Goal: Information Seeking & Learning: Learn about a topic

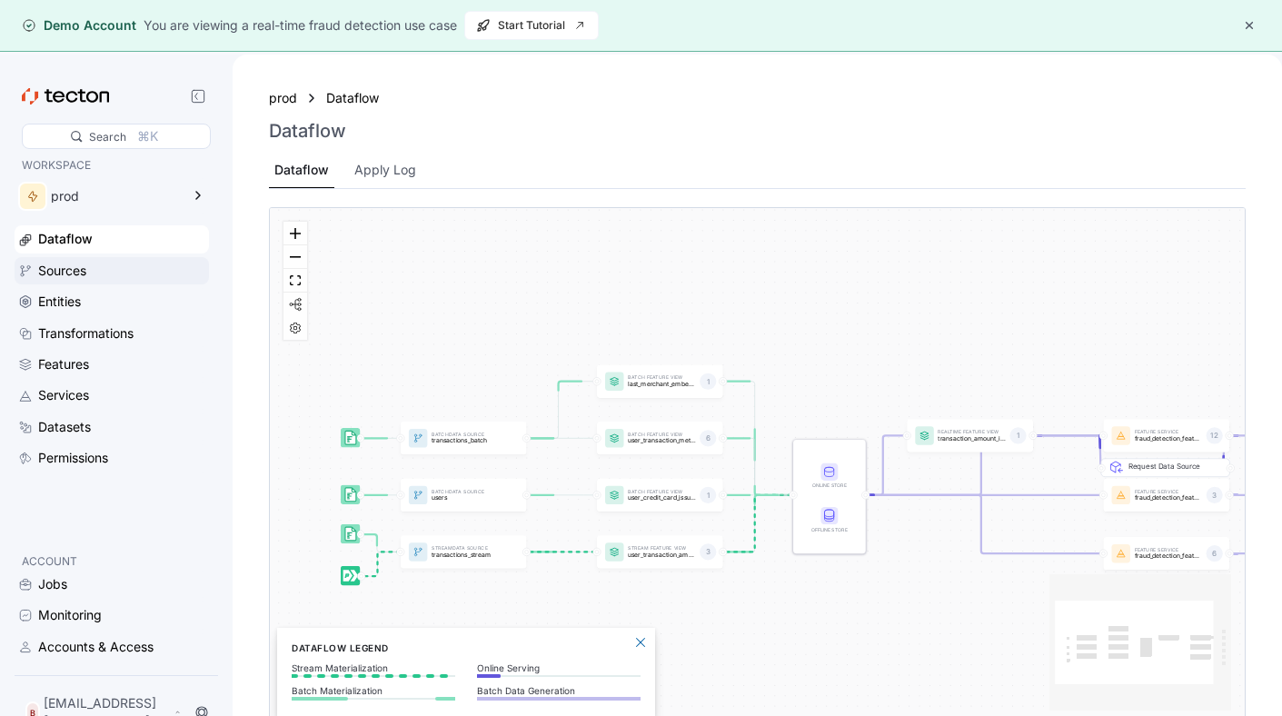
click at [132, 268] on div "Sources" at bounding box center [121, 271] width 167 height 20
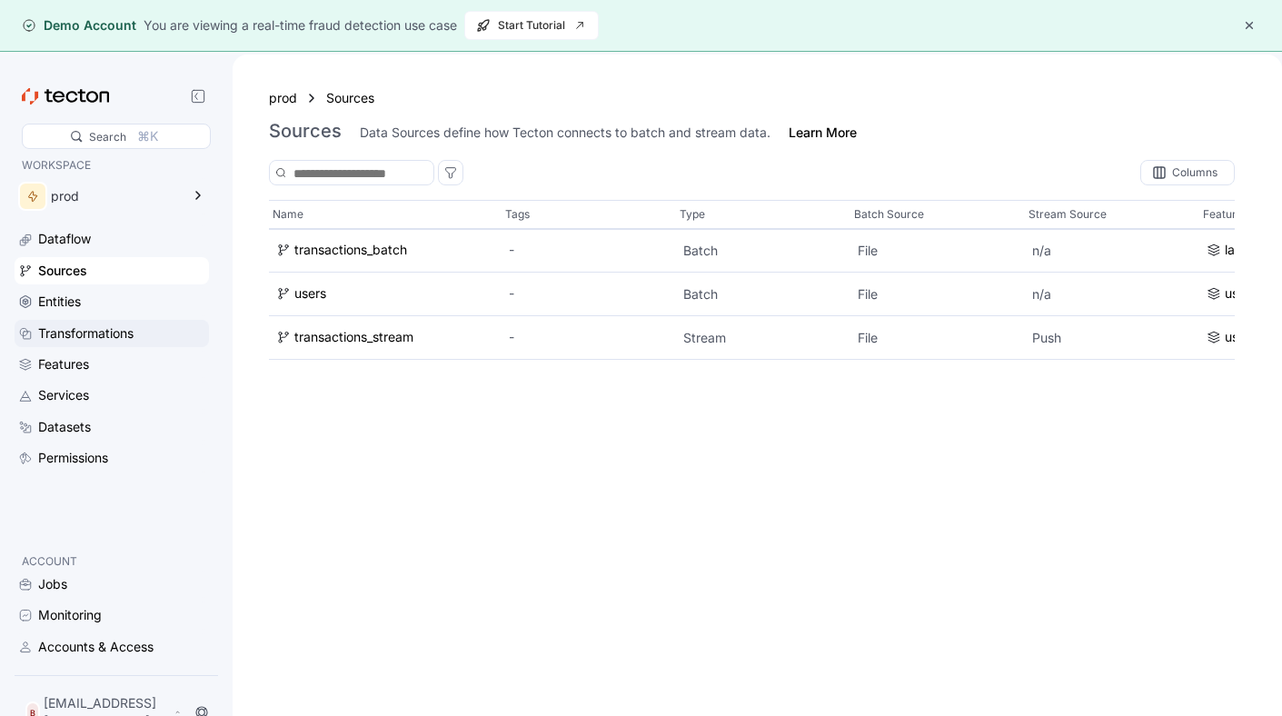
click at [129, 320] on div "Transformations" at bounding box center [112, 333] width 194 height 27
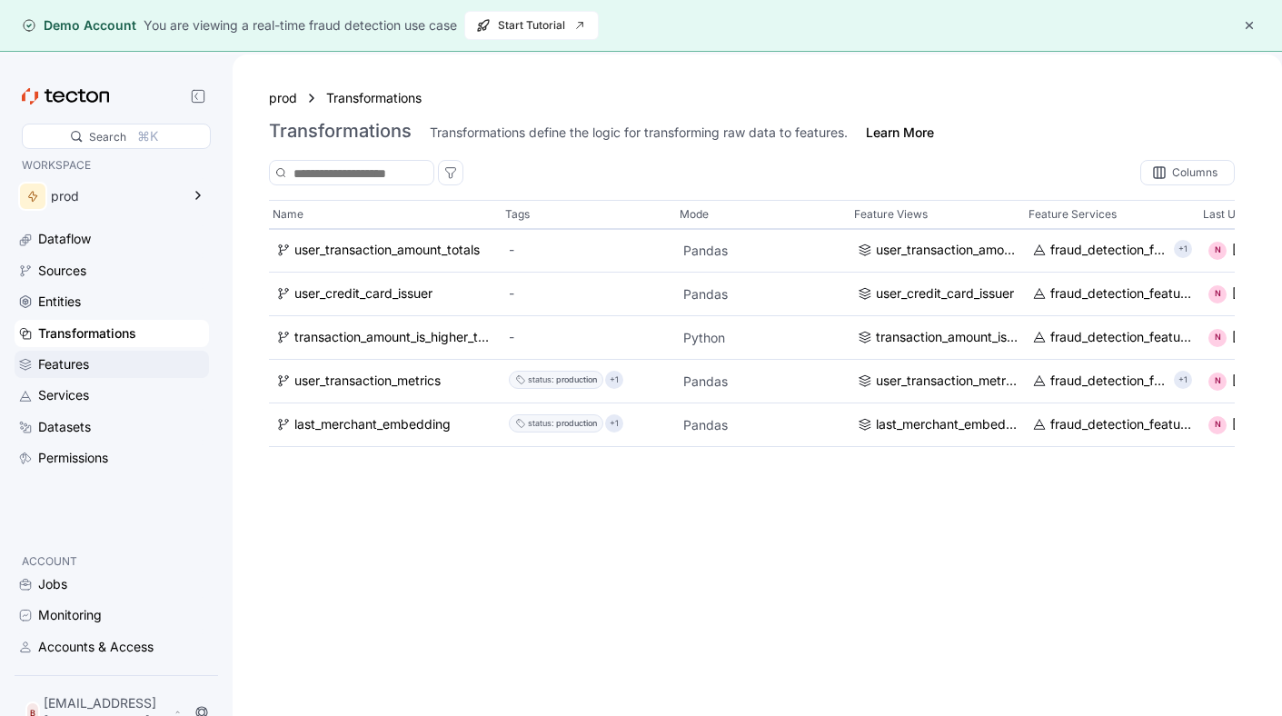
click at [114, 364] on div "Features" at bounding box center [121, 364] width 167 height 20
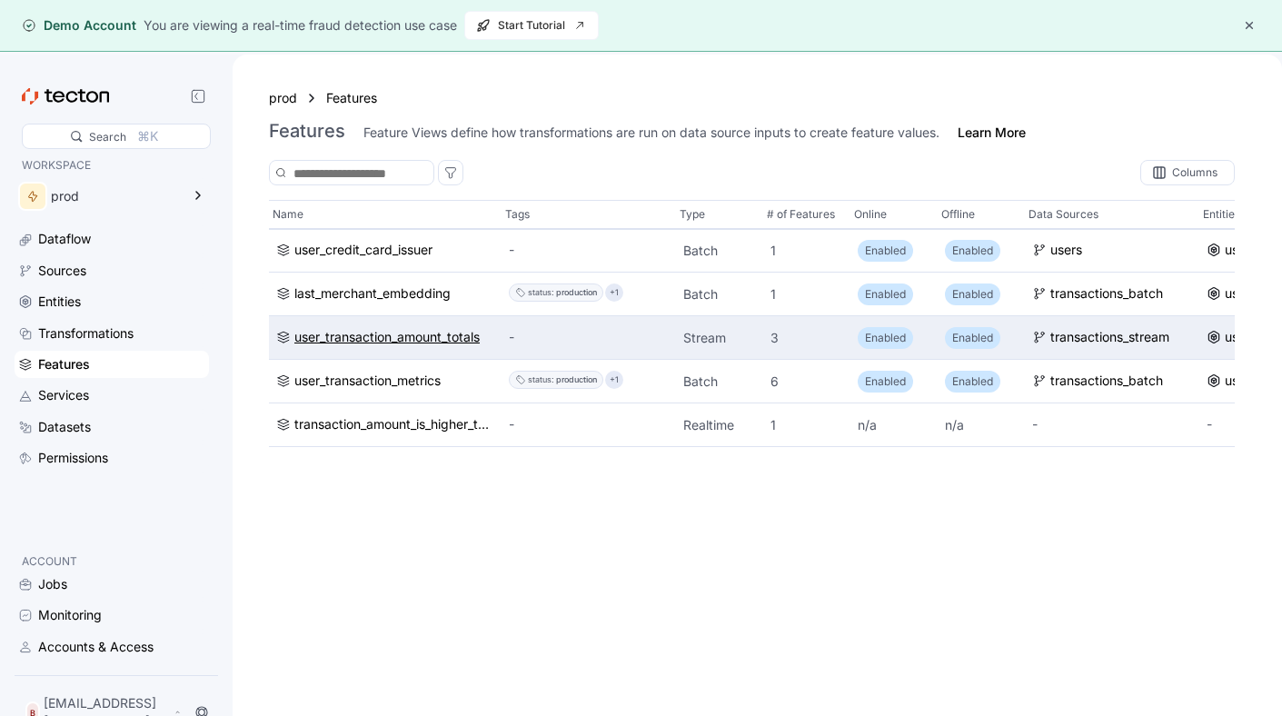
click at [472, 343] on div "user_transaction_amount_totals" at bounding box center [386, 338] width 185 height 20
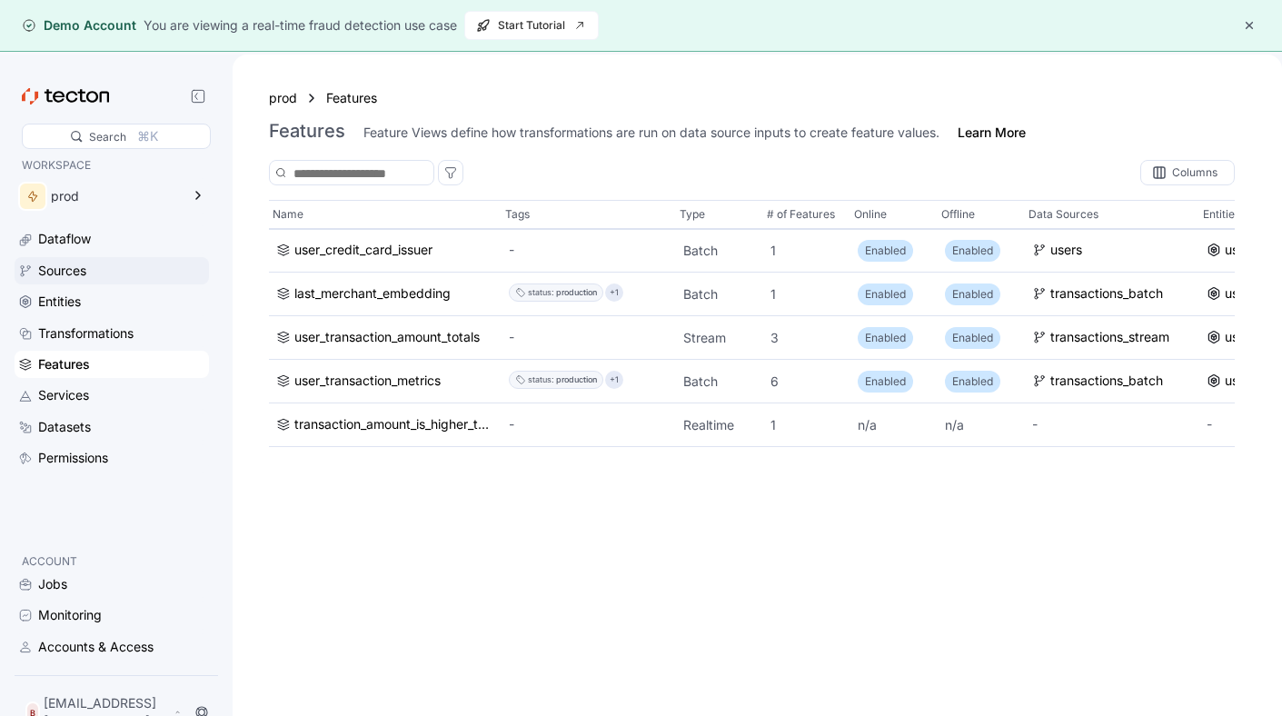
click at [73, 276] on div "Sources" at bounding box center [62, 271] width 48 height 20
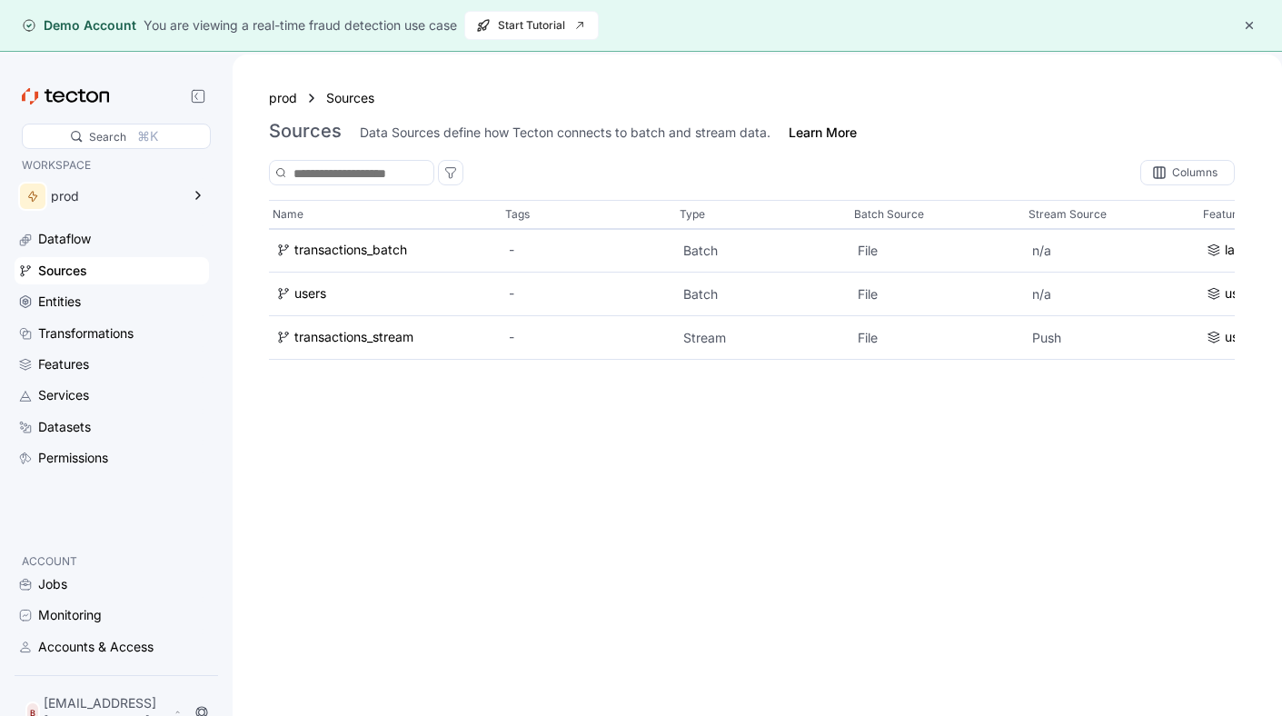
drag, startPoint x: 1030, startPoint y: 386, endPoint x: 324, endPoint y: 82, distance: 768.5
click at [324, 82] on div "prod Sources Sources Data Sources define how Tecton connects to batch and strea…" at bounding box center [757, 412] width 1049 height 716
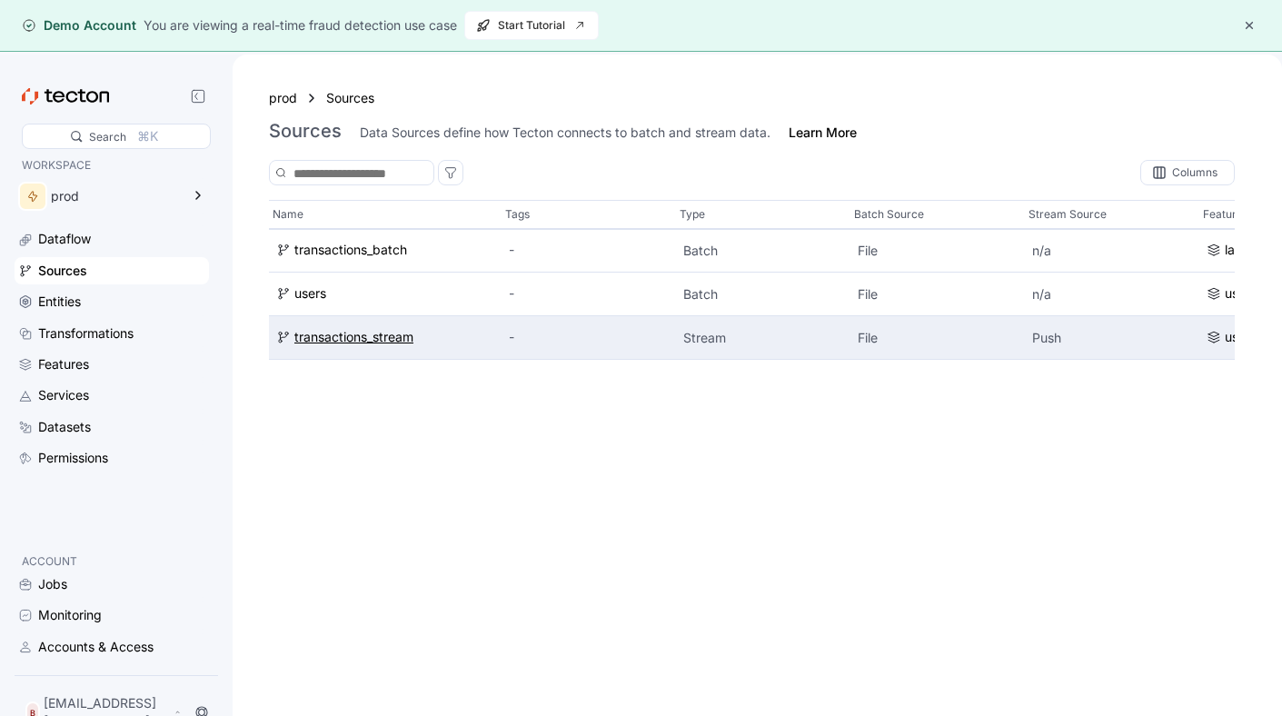
click at [385, 334] on div "transactions_stream" at bounding box center [353, 338] width 119 height 20
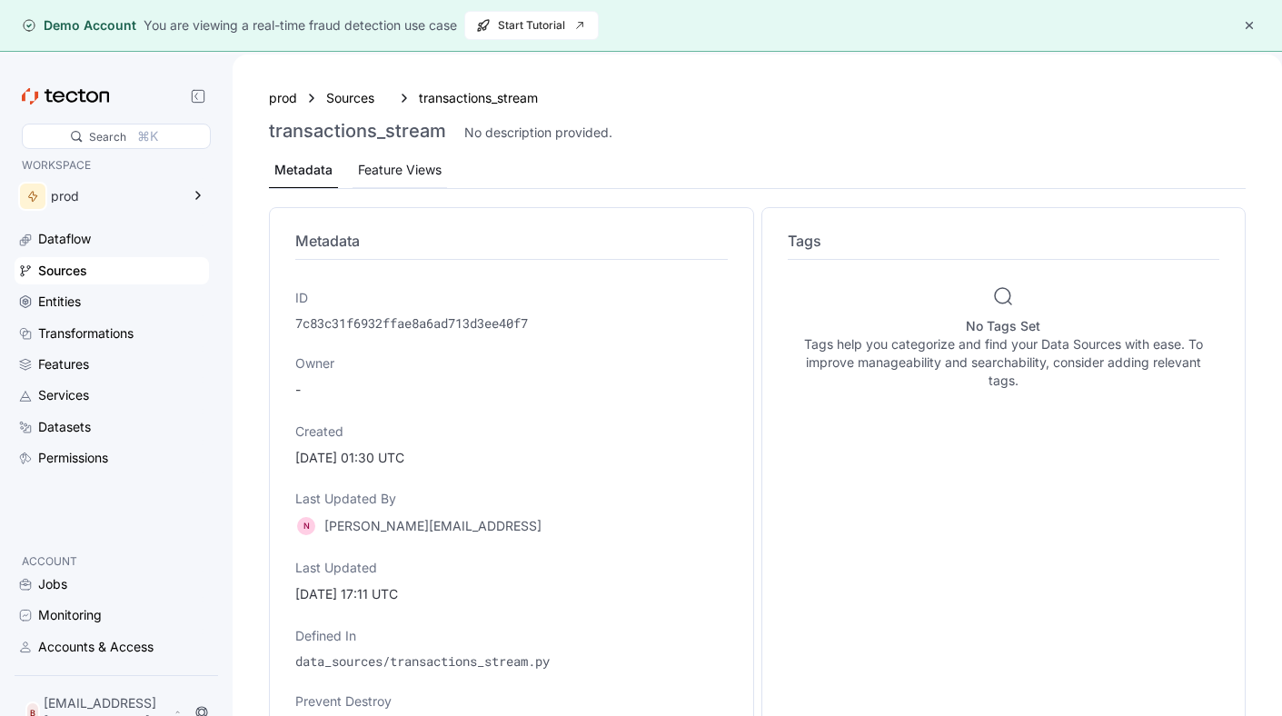
click at [388, 165] on div "Feature Views" at bounding box center [400, 170] width 84 height 20
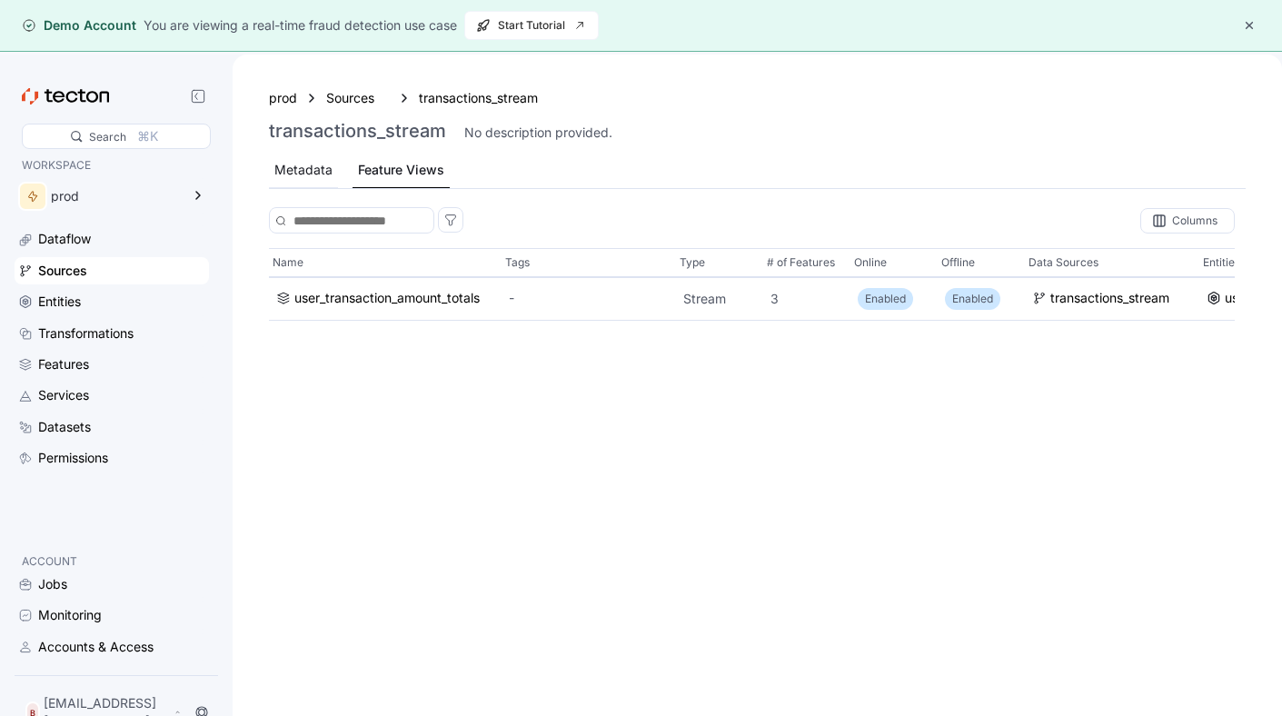
click at [290, 176] on div "Metadata" at bounding box center [303, 170] width 58 height 20
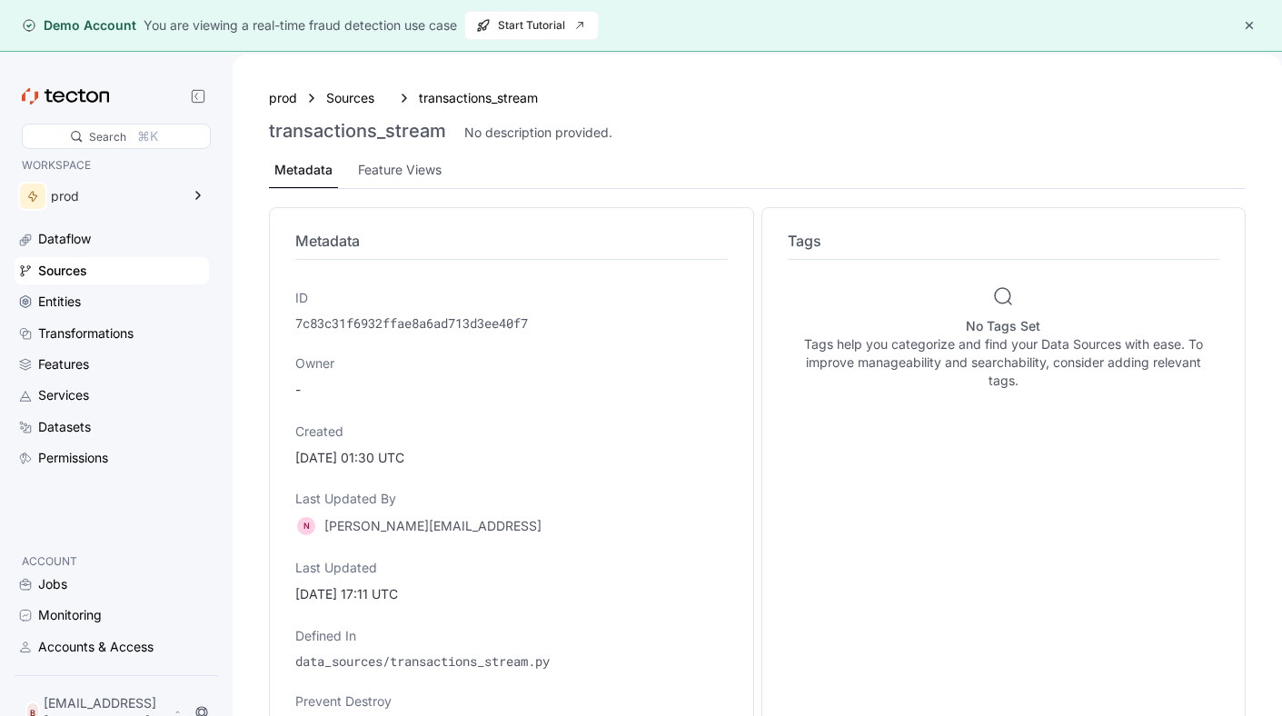
click at [564, 301] on p "ID" at bounding box center [511, 298] width 432 height 18
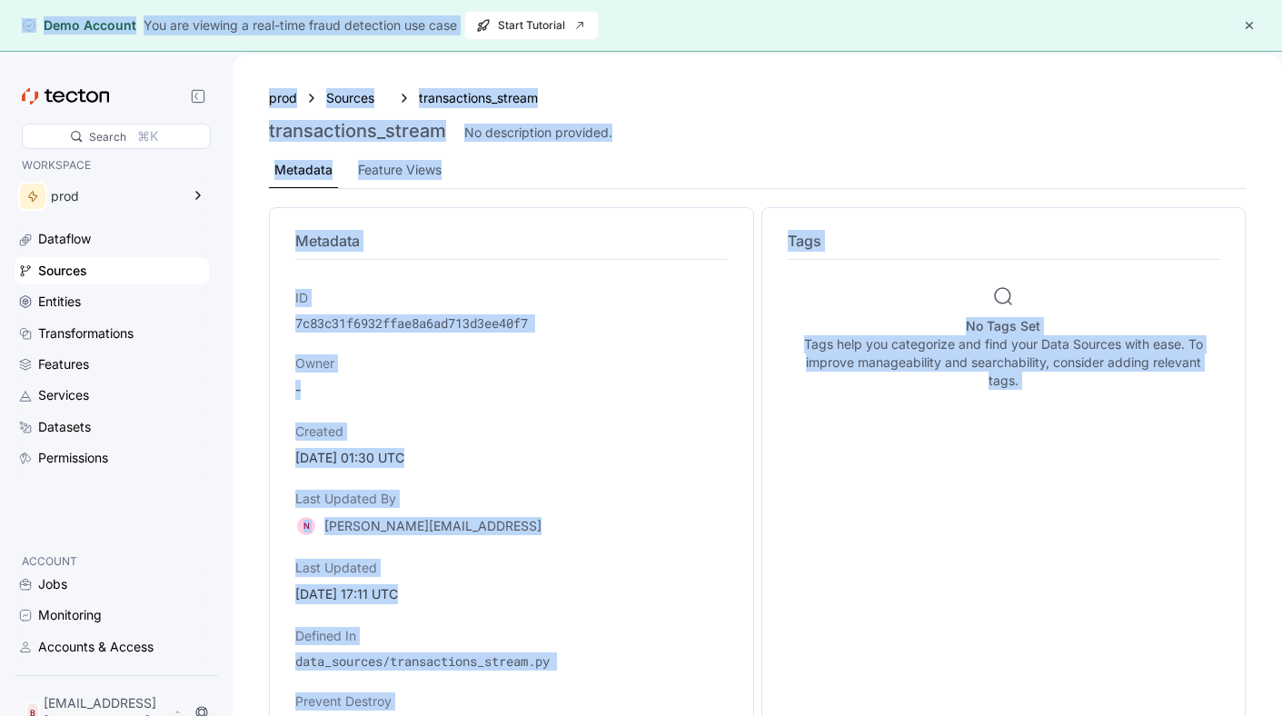
copy body "Lore Ipsumdo Sit ame consect a elit-sedd eiusm temporinc utl etdo Magna Aliquae…"
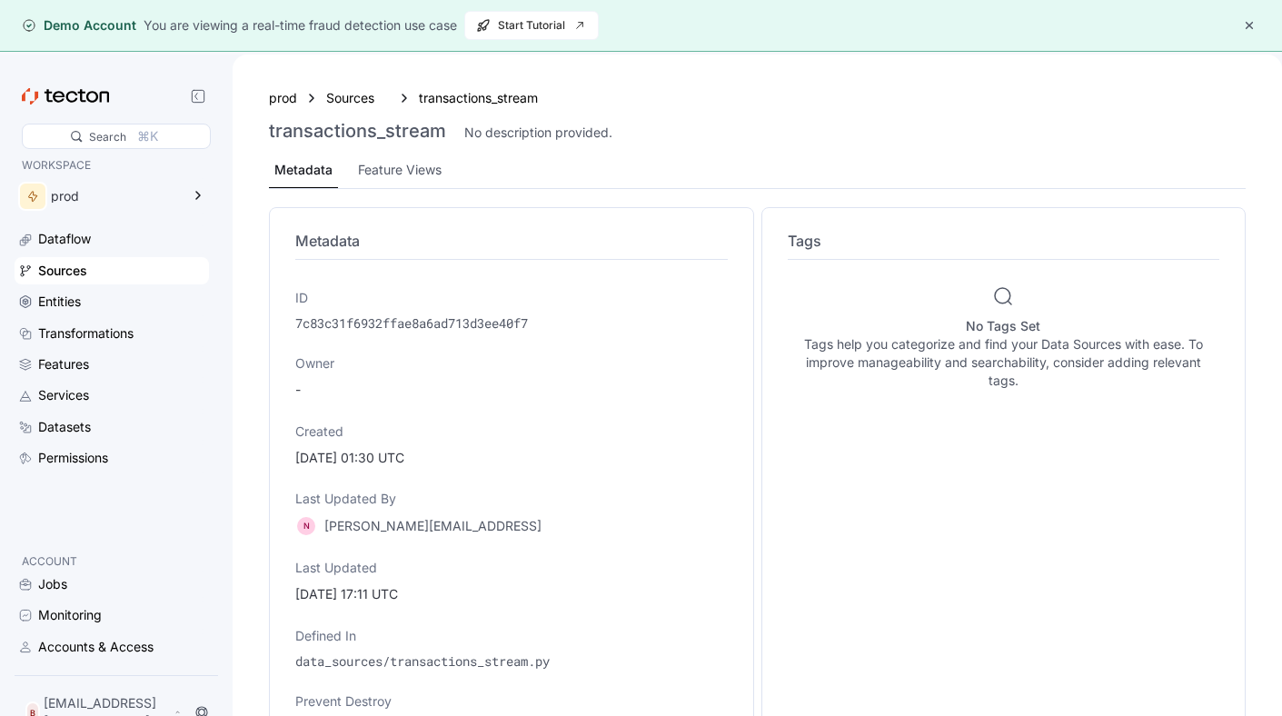
scroll to position [333, 0]
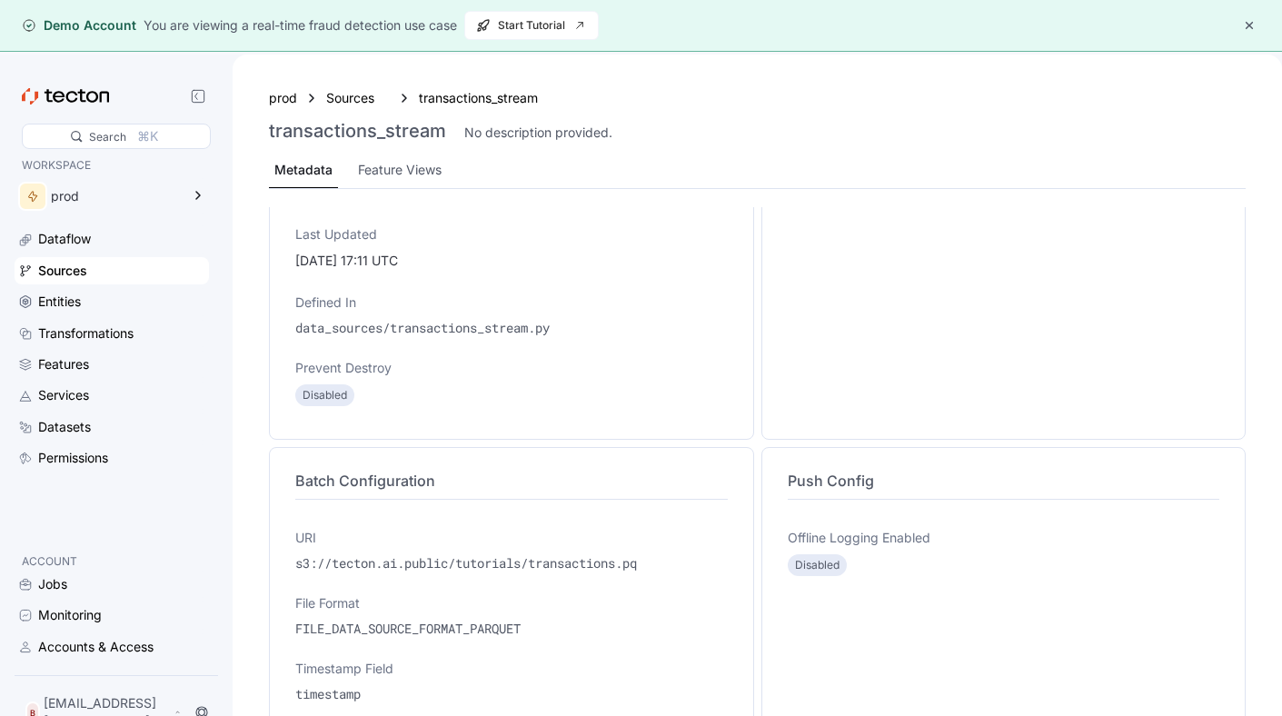
click at [819, 570] on p "Disabled" at bounding box center [817, 565] width 45 height 18
click at [819, 554] on div "Disabled" at bounding box center [816, 565] width 59 height 22
click at [819, 545] on p "Offline Logging Enabled" at bounding box center [1003, 538] width 432 height 18
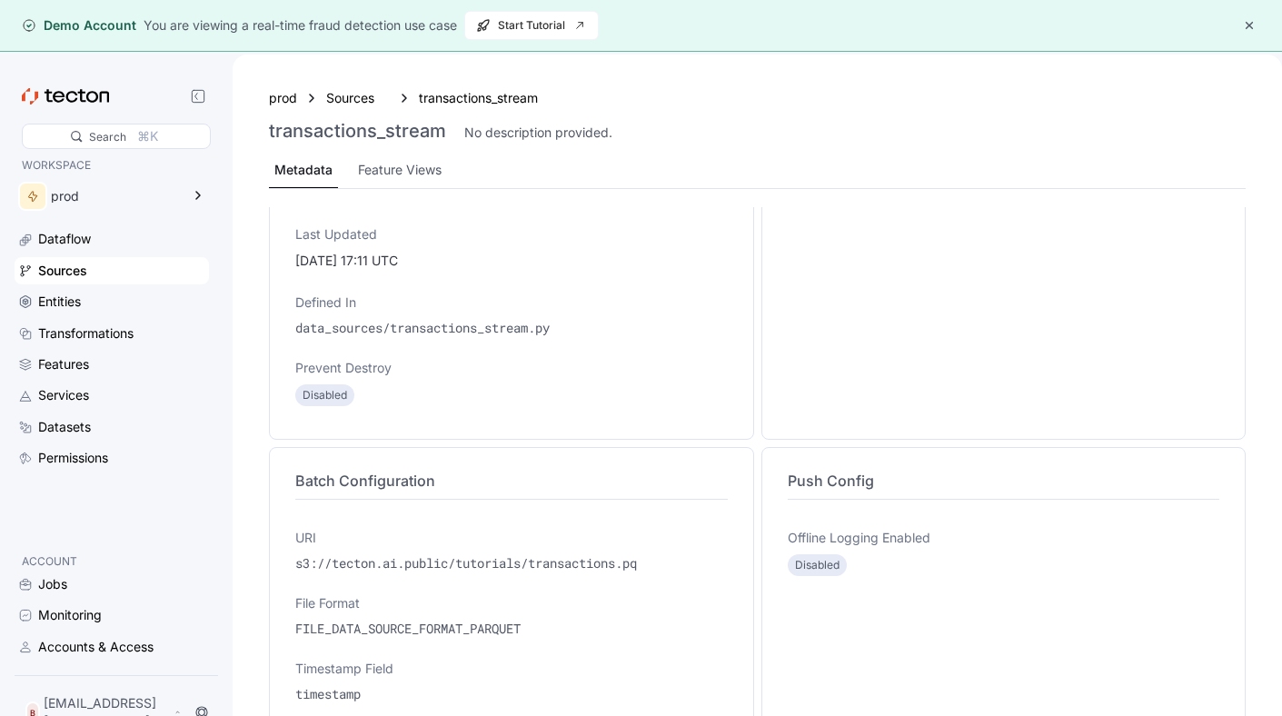
click at [819, 569] on p "Disabled" at bounding box center [817, 565] width 45 height 18
click at [863, 441] on div "Metadata ID 7c83c31f6932ffae8a6ad713d3ee40f7 Owner - Created [DATE] 01:30 UTC L…" at bounding box center [757, 556] width 976 height 1364
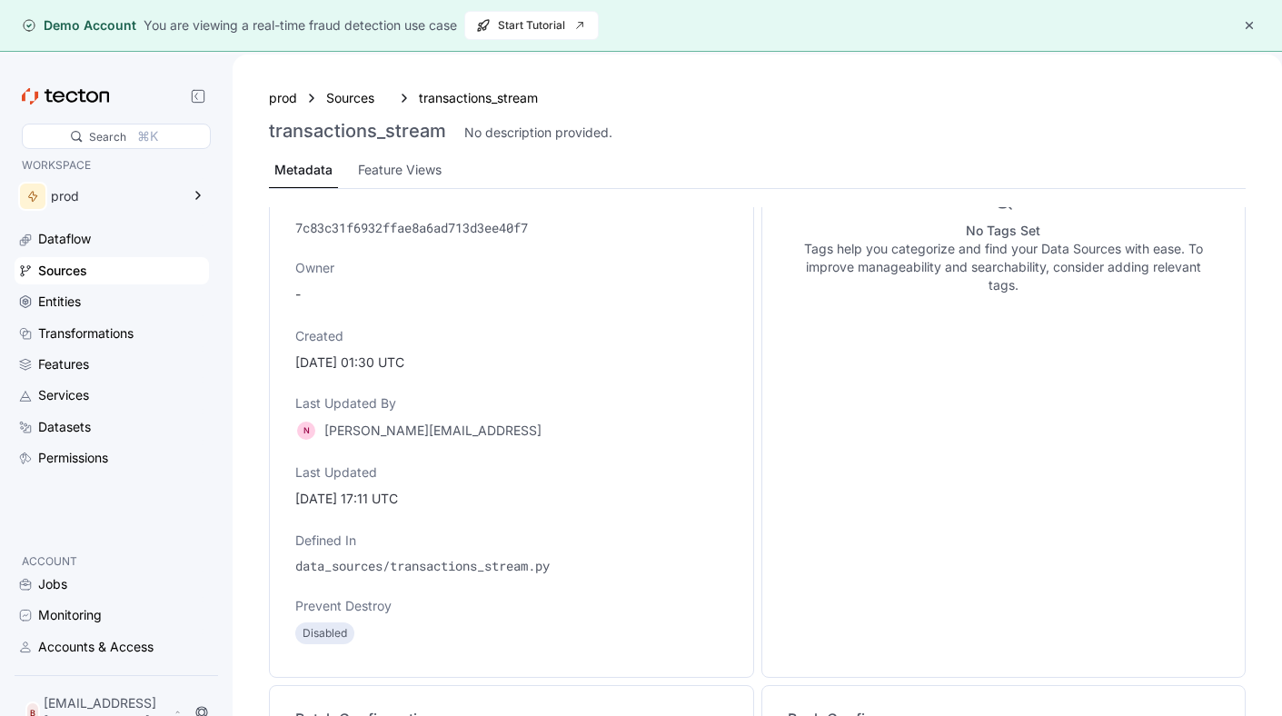
scroll to position [0, 0]
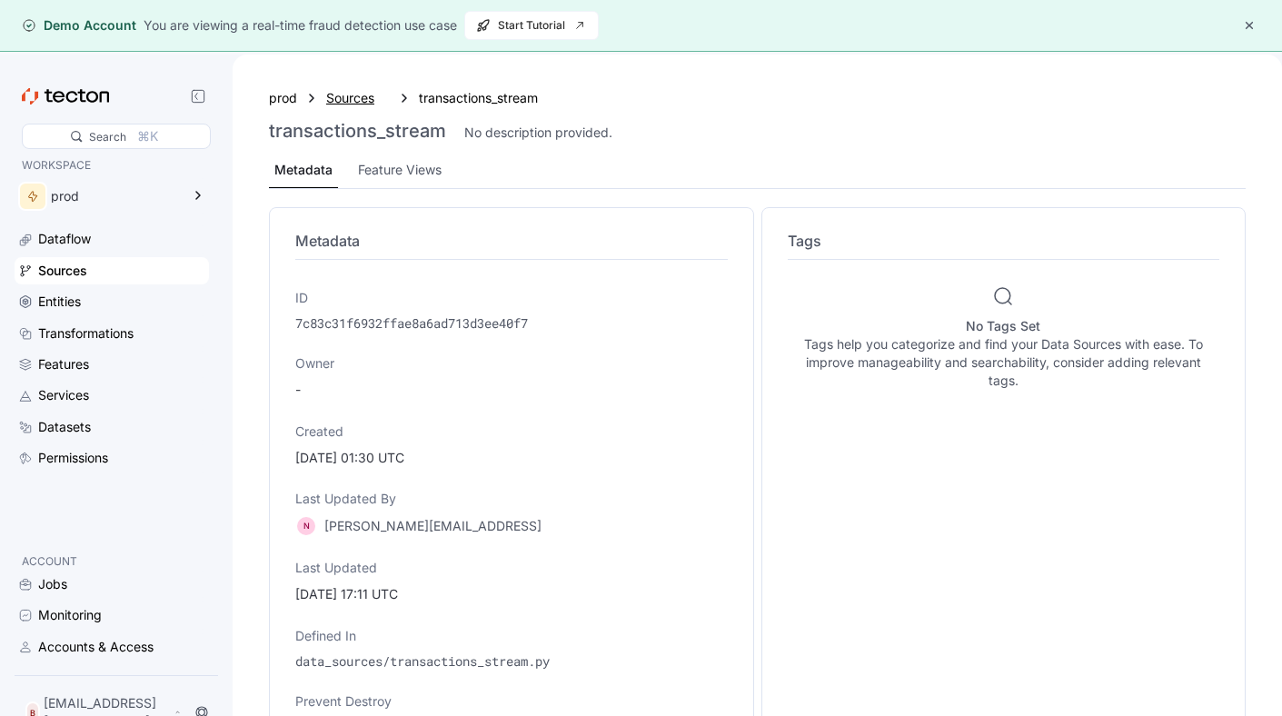
click at [356, 97] on div "Sources" at bounding box center [358, 98] width 64 height 20
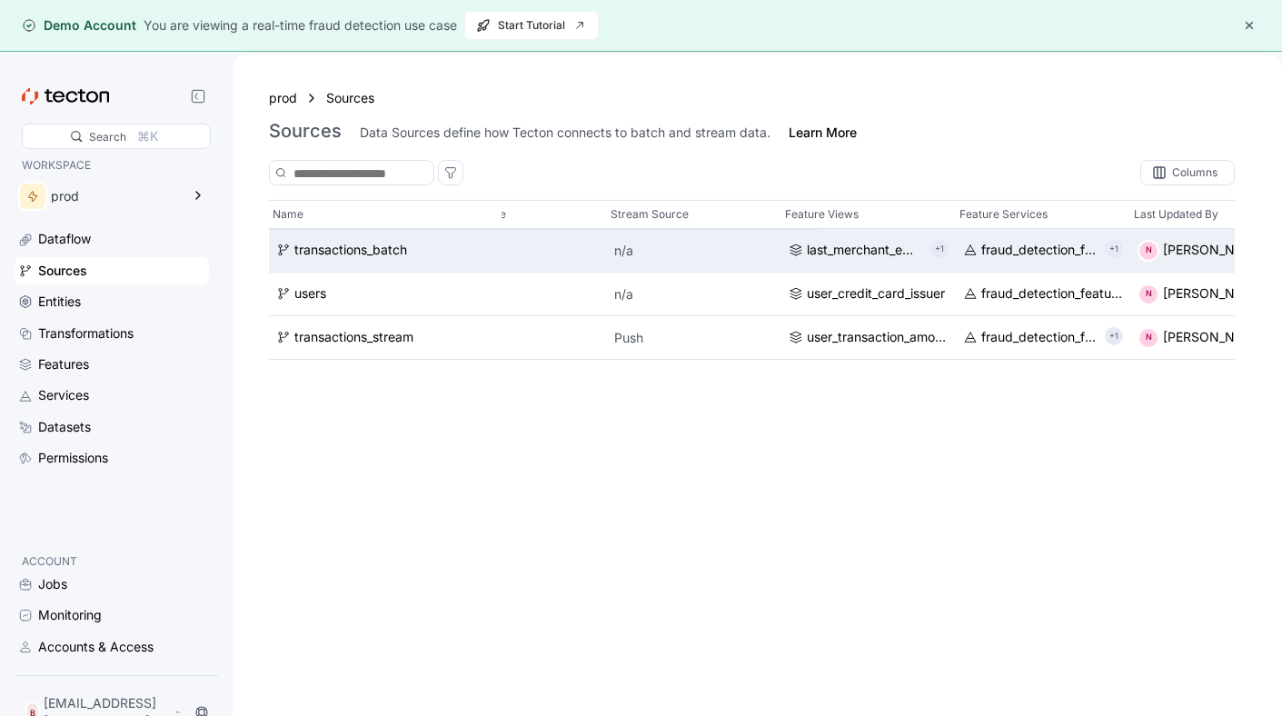
scroll to position [0, 221]
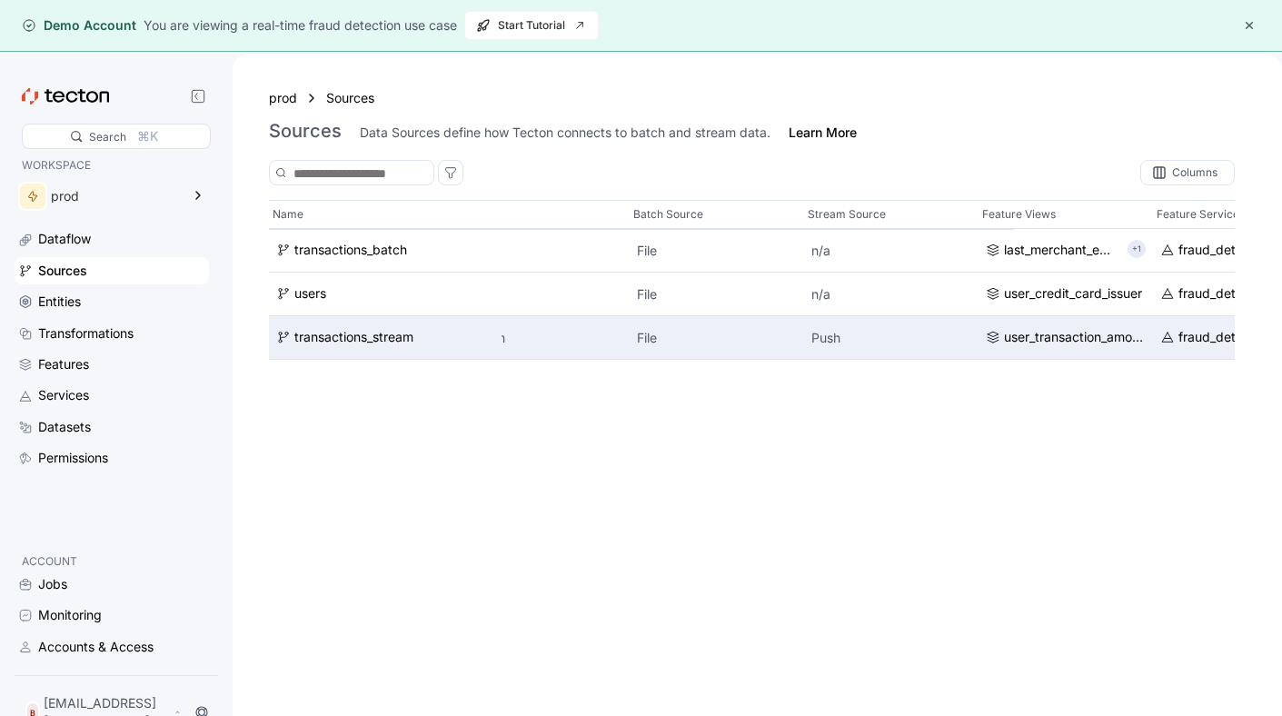
click at [597, 339] on p "Stream" at bounding box center [542, 338] width 160 height 18
click at [338, 328] on div "transactions_stream" at bounding box center [353, 338] width 119 height 20
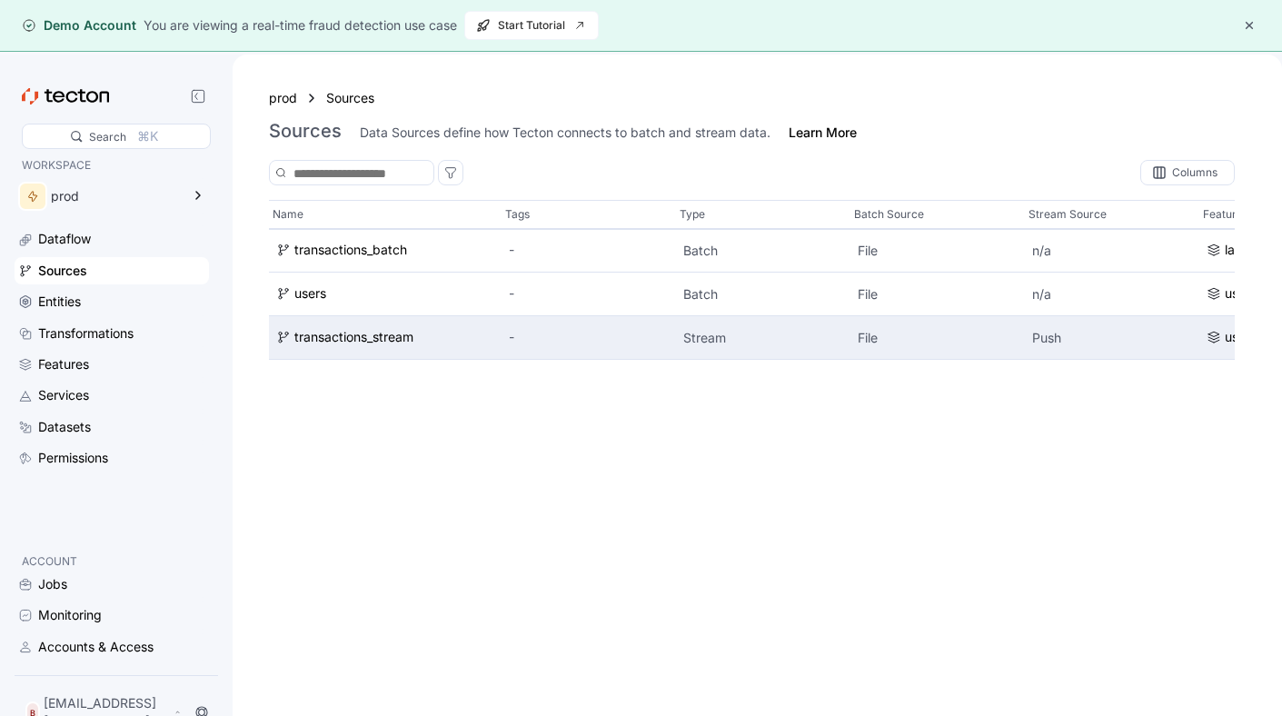
click at [406, 357] on div "transactions_stream" at bounding box center [385, 338] width 233 height 44
click at [403, 347] on div "transactions_stream" at bounding box center [385, 338] width 233 height 44
click at [390, 339] on div "transactions_stream" at bounding box center [353, 338] width 119 height 20
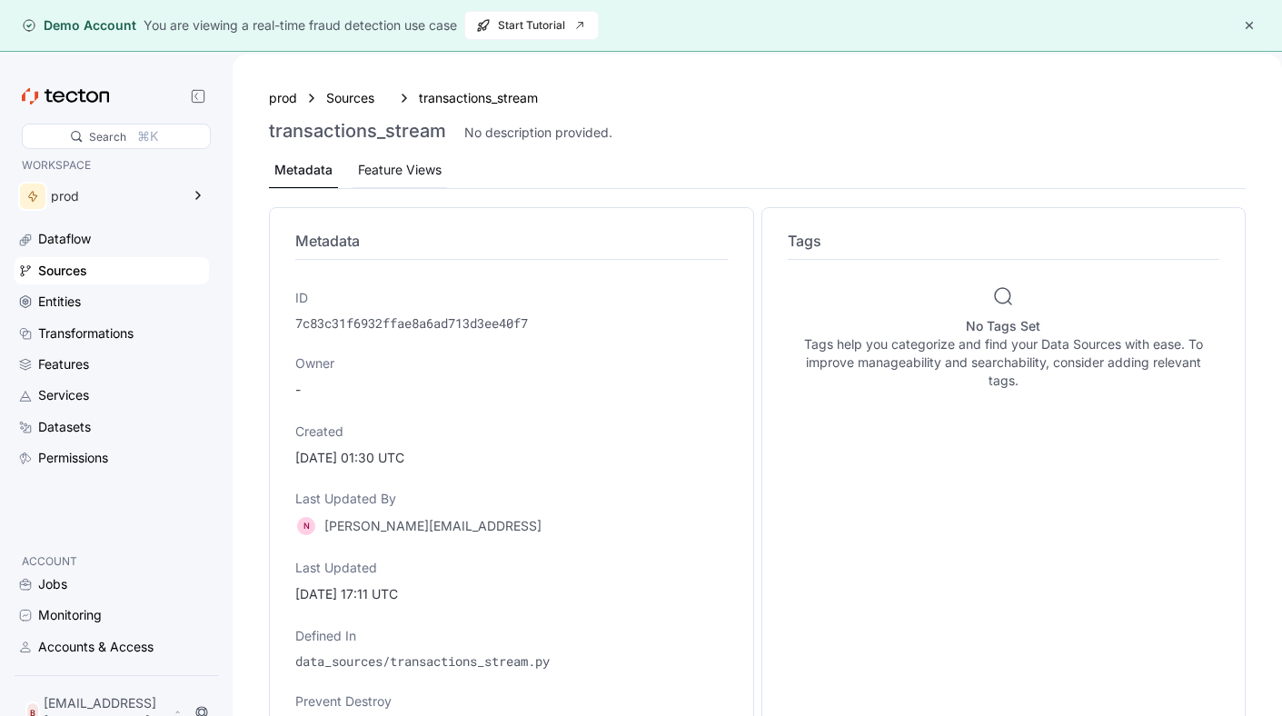
click at [408, 164] on div "Feature Views" at bounding box center [400, 170] width 84 height 20
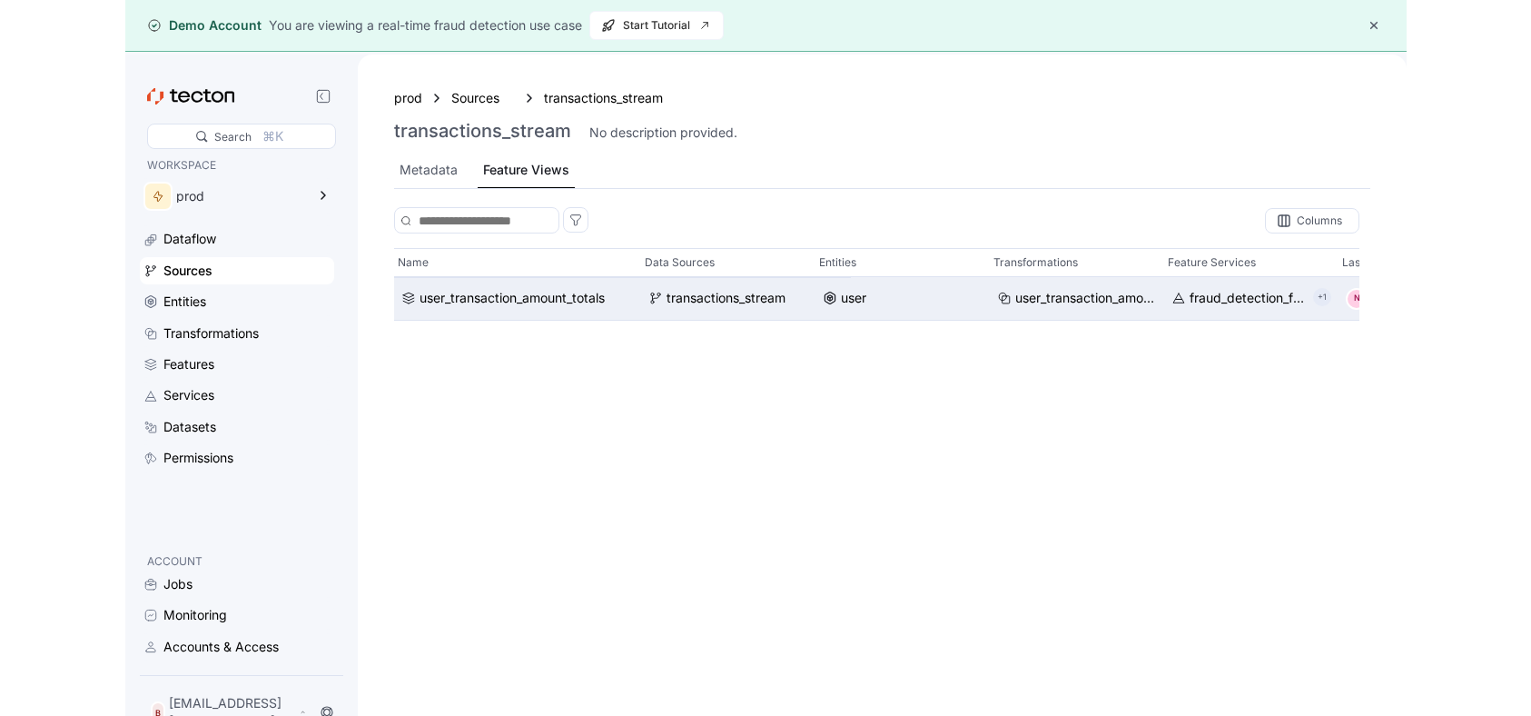
scroll to position [0, 603]
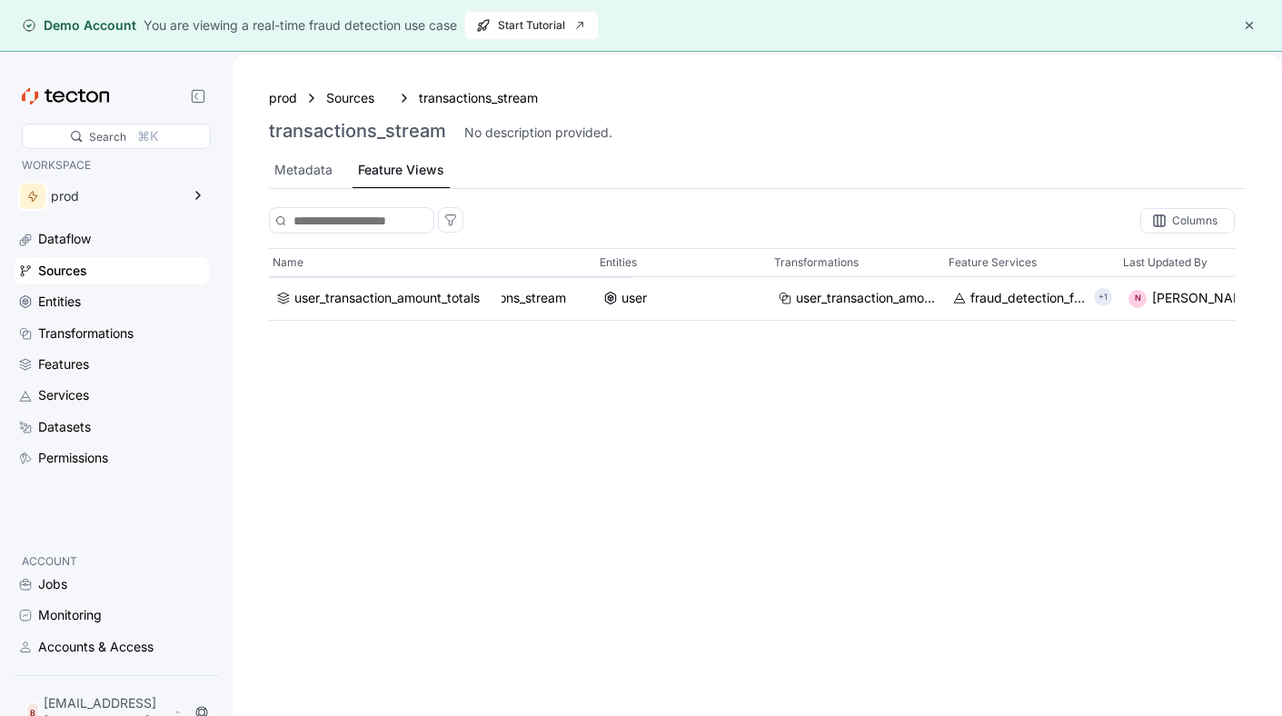
click at [892, 341] on div "Name Tags Type # of Features Online Offline Data Sources Entities Transformatio…" at bounding box center [751, 500] width 965 height 504
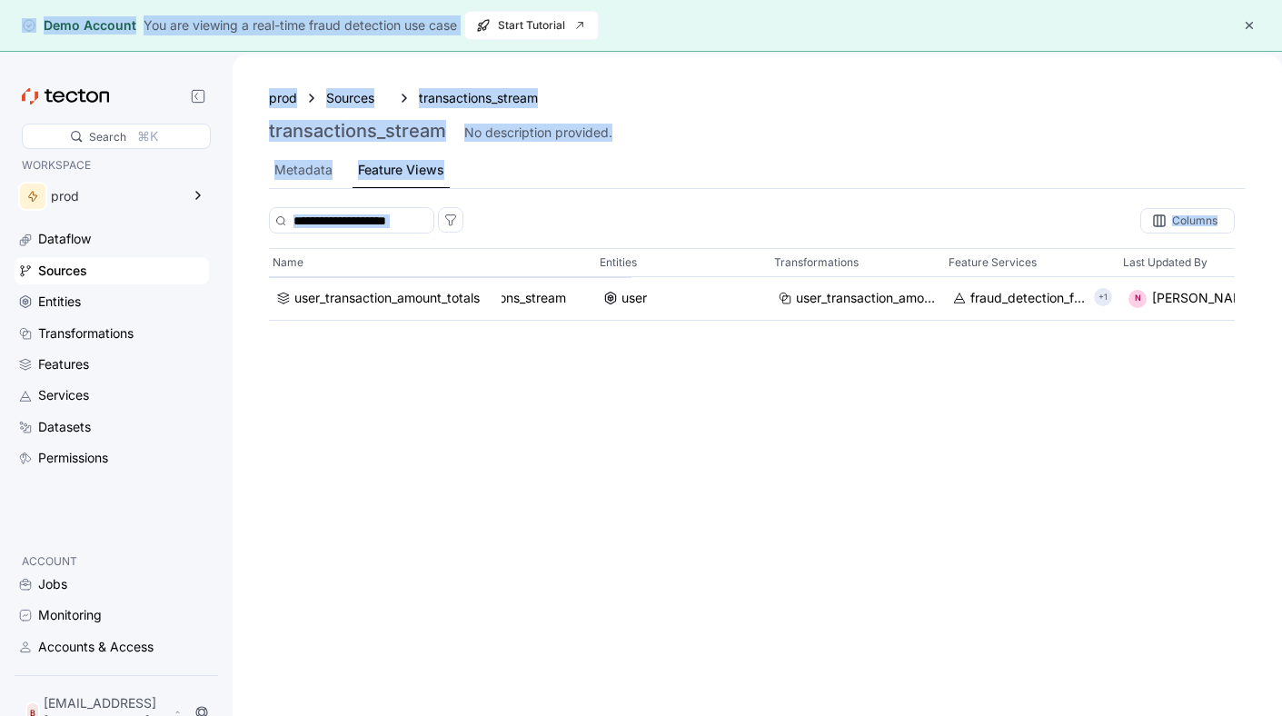
drag, startPoint x: 898, startPoint y: 379, endPoint x: 314, endPoint y: 56, distance: 667.1
click at [312, 56] on div "prod Sources transactions_stream transactions_stream No description provided. M…" at bounding box center [757, 412] width 1049 height 716
click at [54, 303] on div "Entities" at bounding box center [59, 302] width 43 height 20
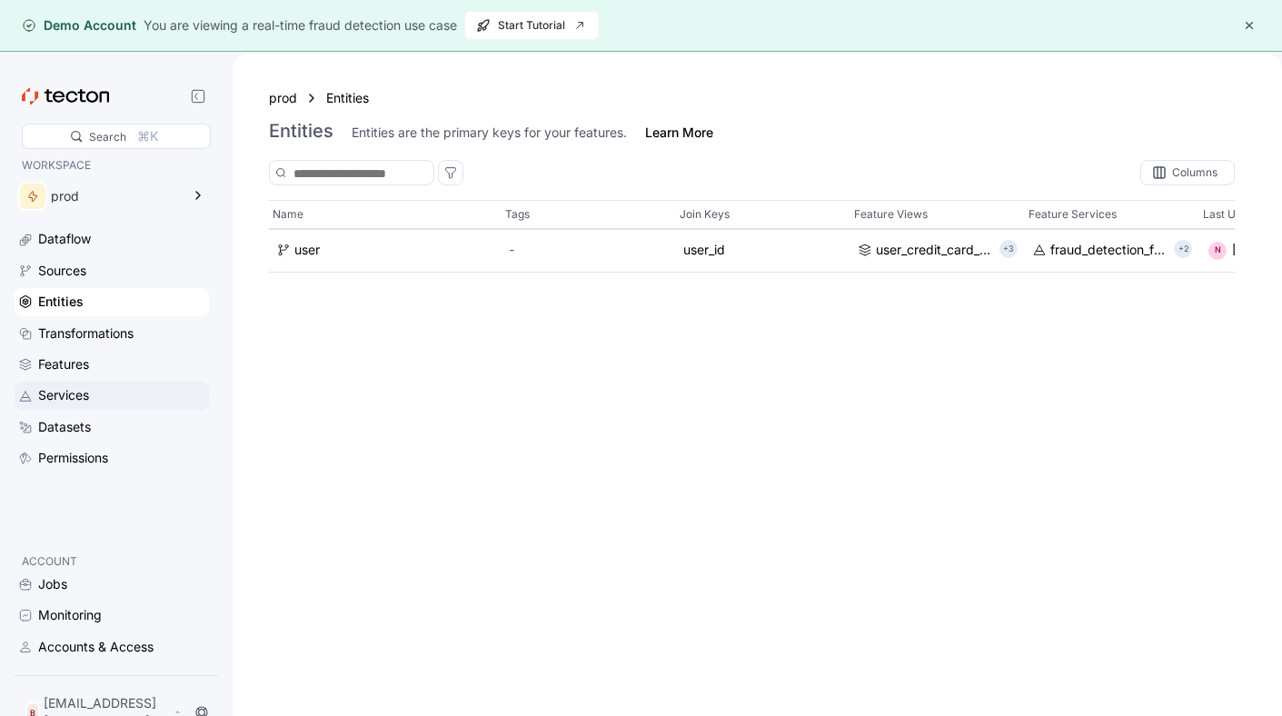
click at [104, 386] on div "Services" at bounding box center [121, 395] width 167 height 20
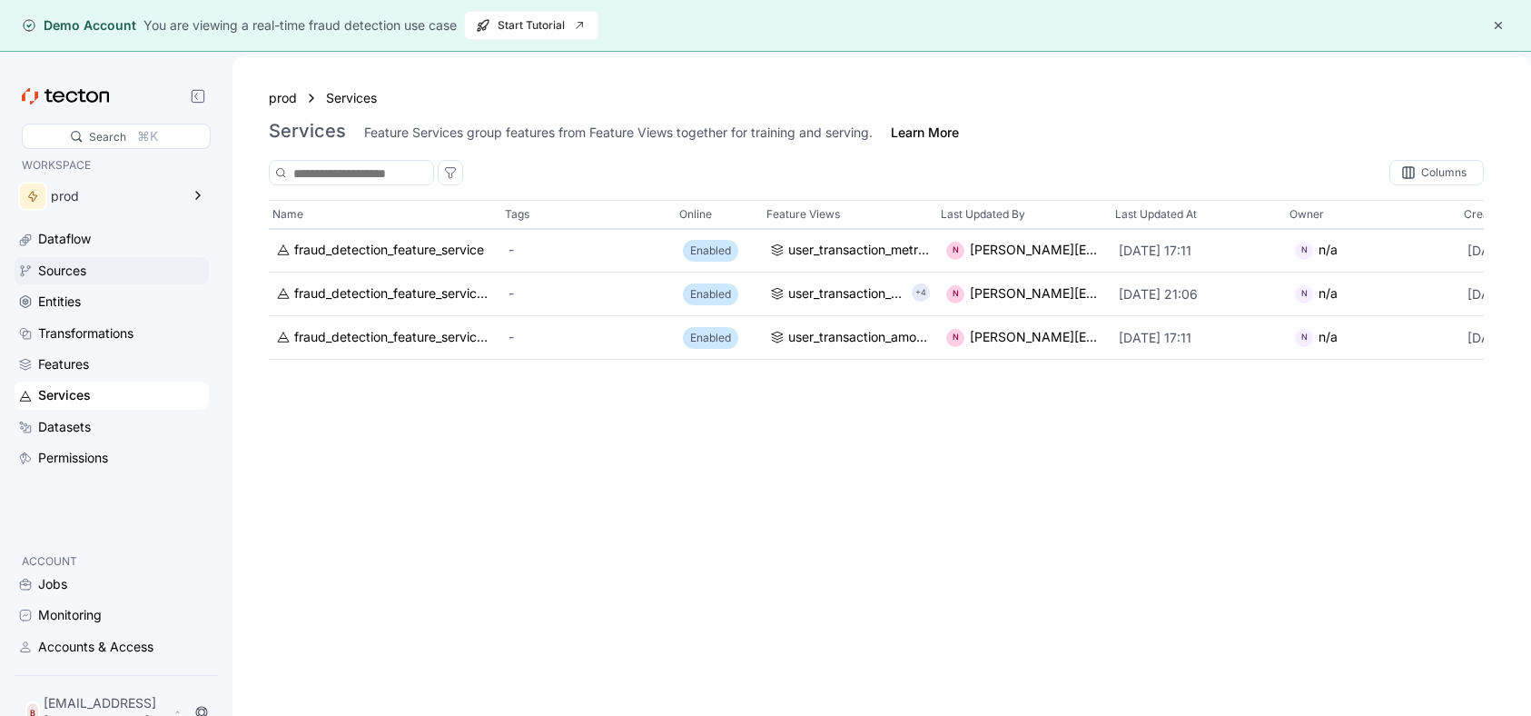
click at [102, 262] on div "Sources" at bounding box center [121, 271] width 167 height 20
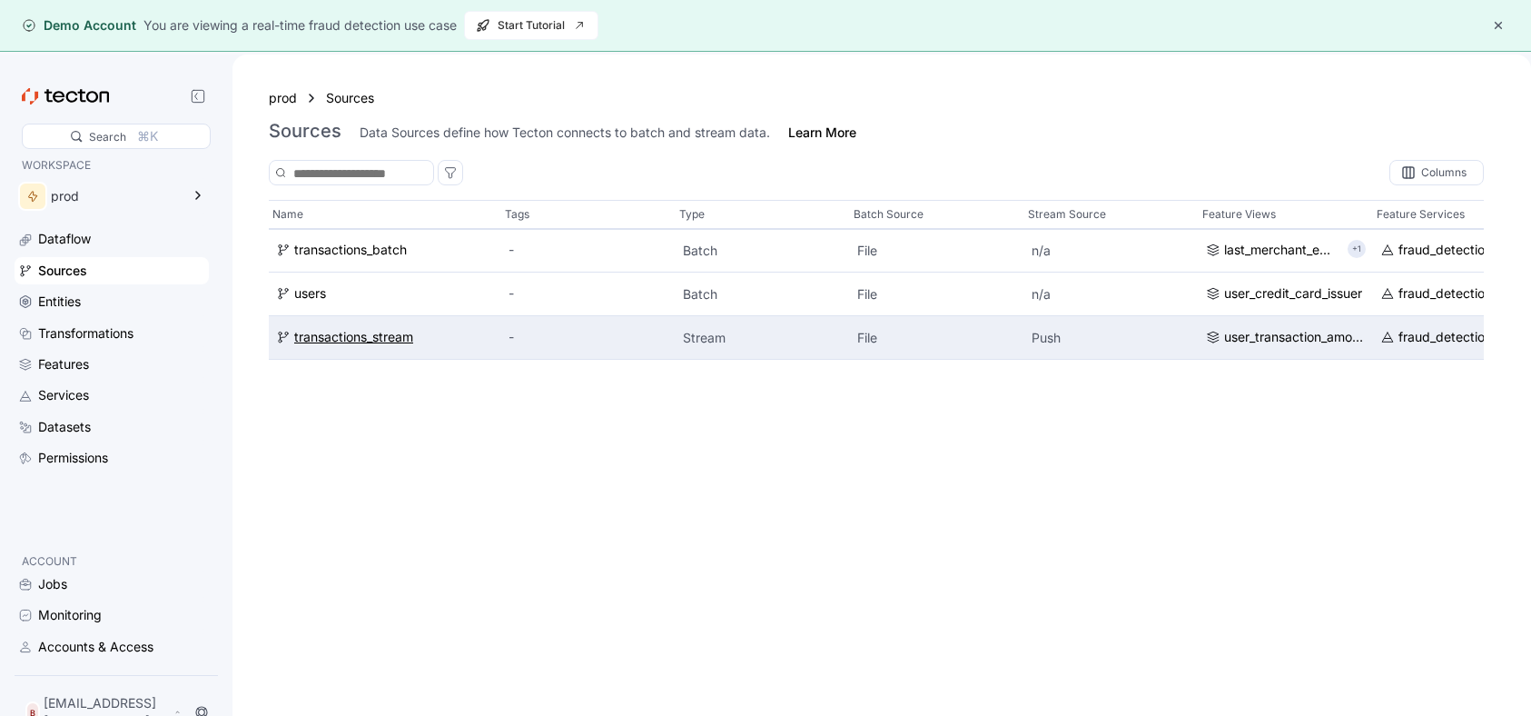
click at [411, 334] on div "transactions_stream" at bounding box center [353, 338] width 119 height 20
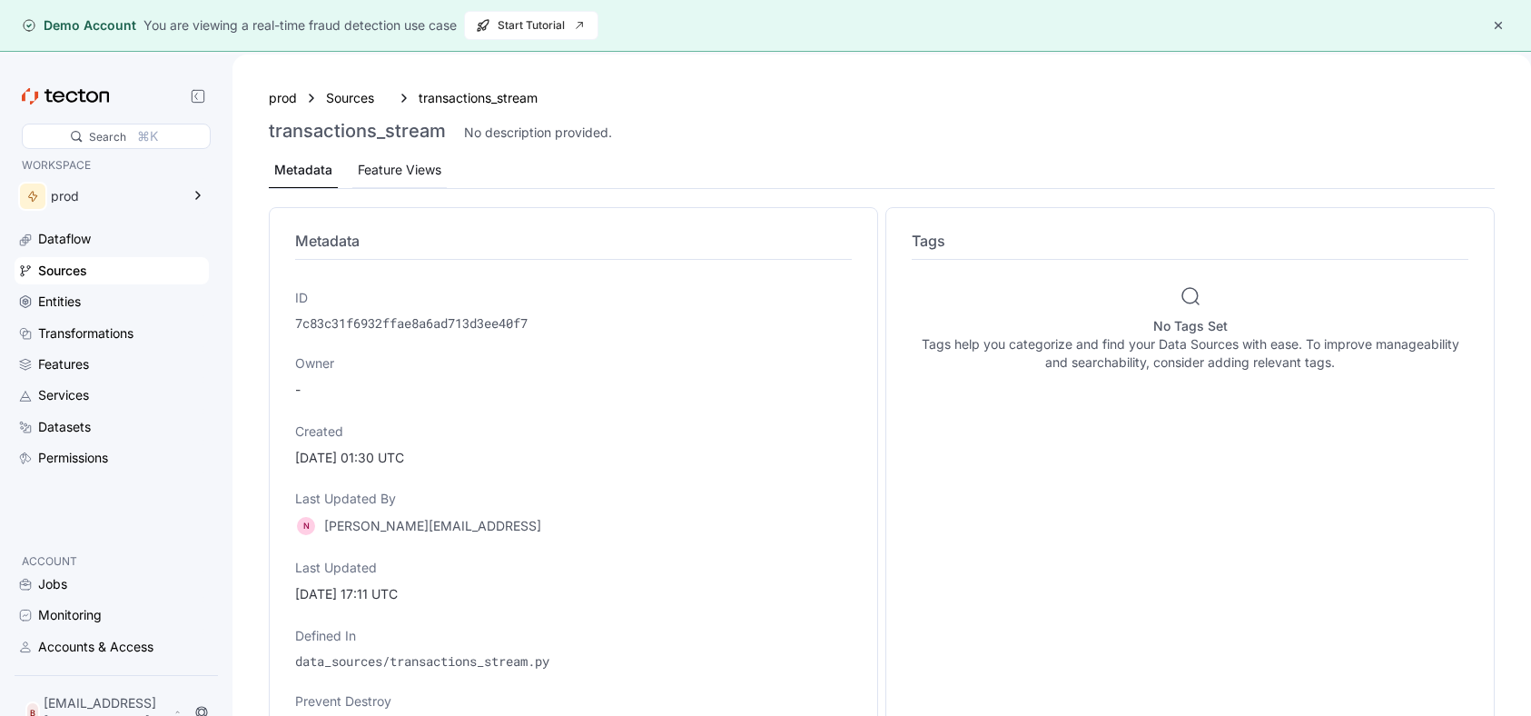
click at [400, 168] on div "Feature Views" at bounding box center [400, 170] width 84 height 20
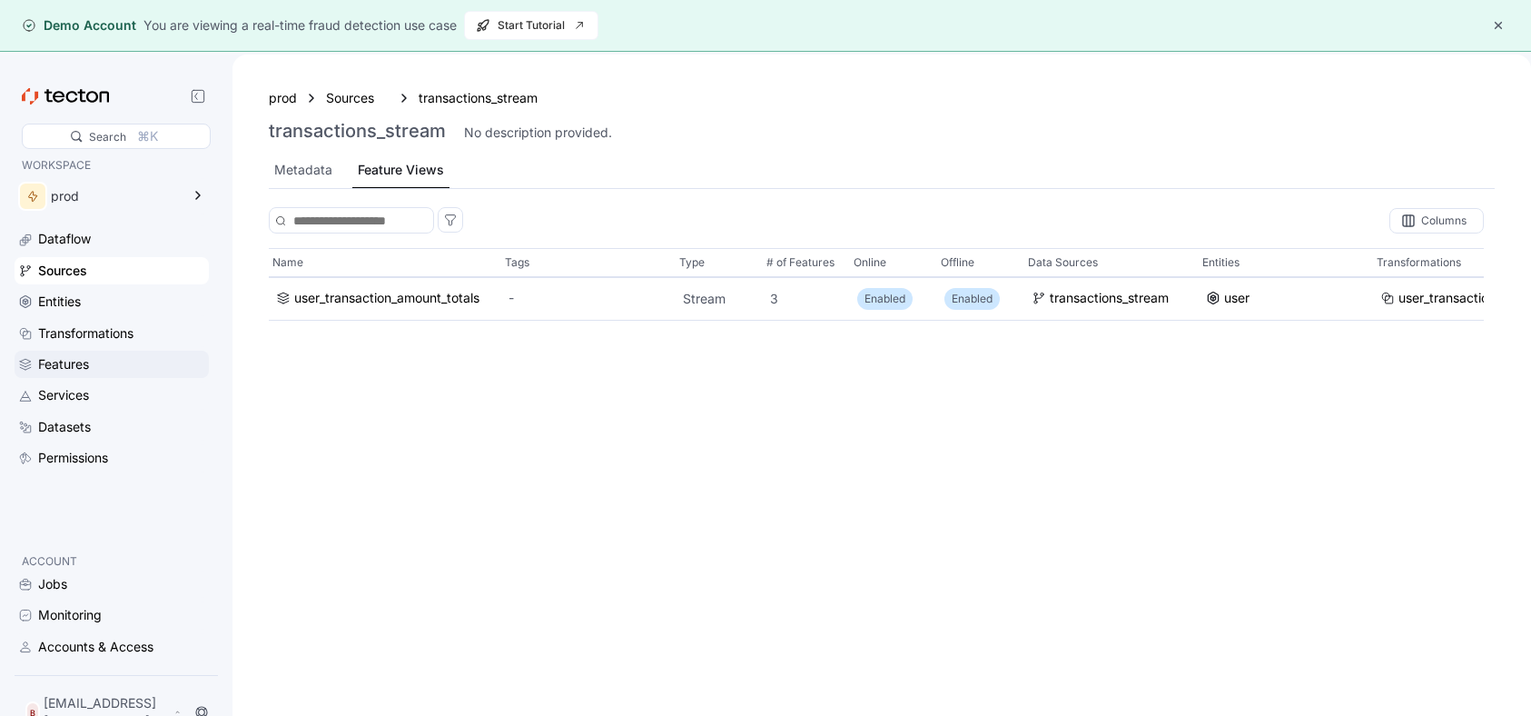
click at [113, 362] on div "Features" at bounding box center [121, 364] width 167 height 20
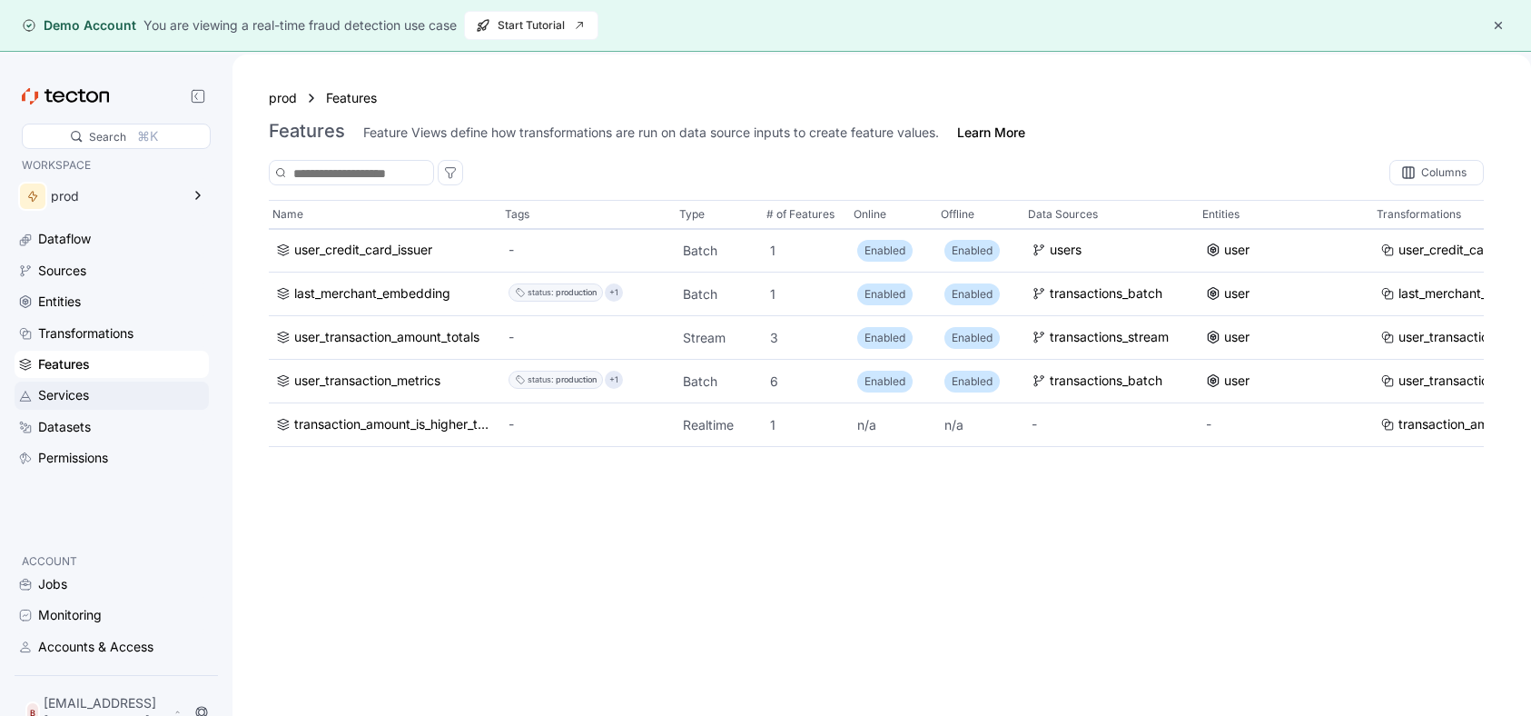
click at [111, 396] on div "Services" at bounding box center [121, 395] width 167 height 20
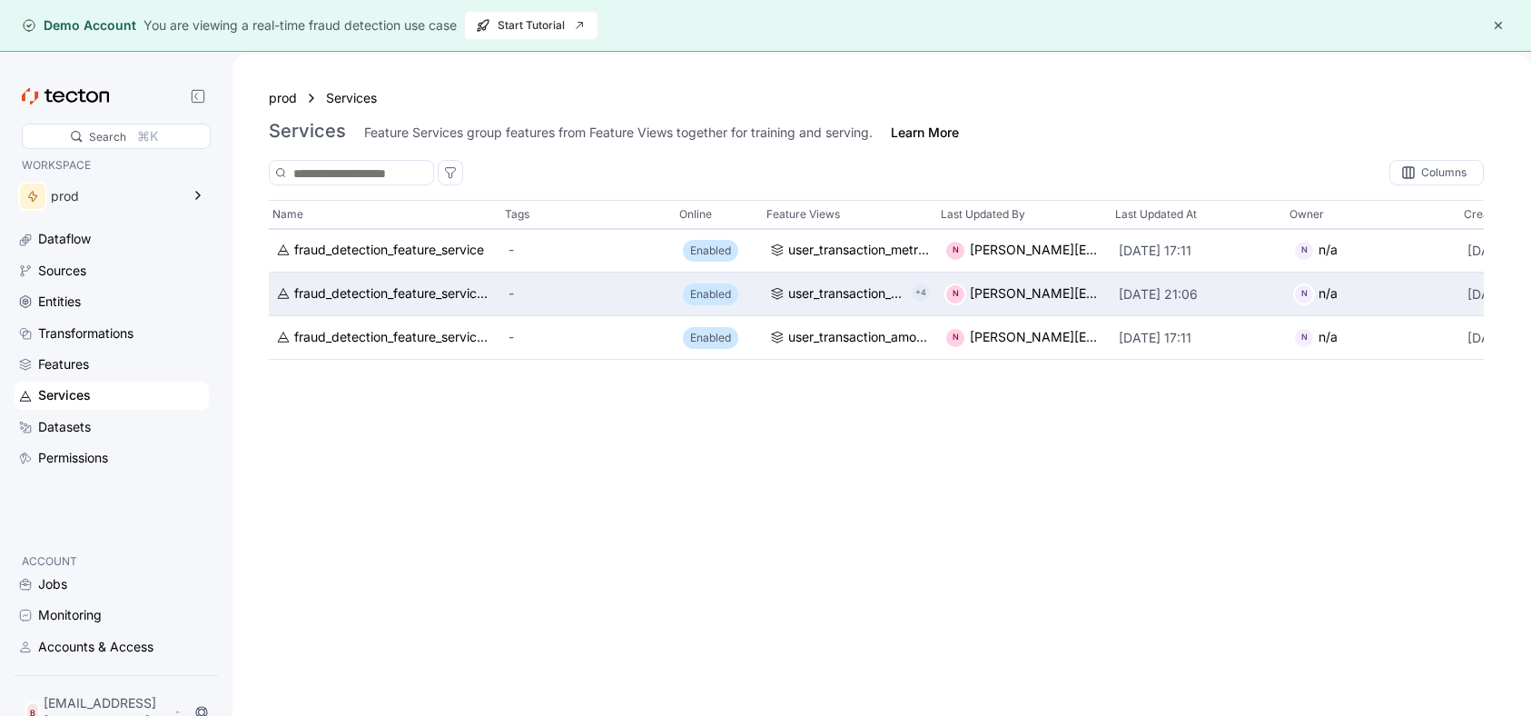
click at [920, 285] on p "+4" at bounding box center [921, 293] width 11 height 18
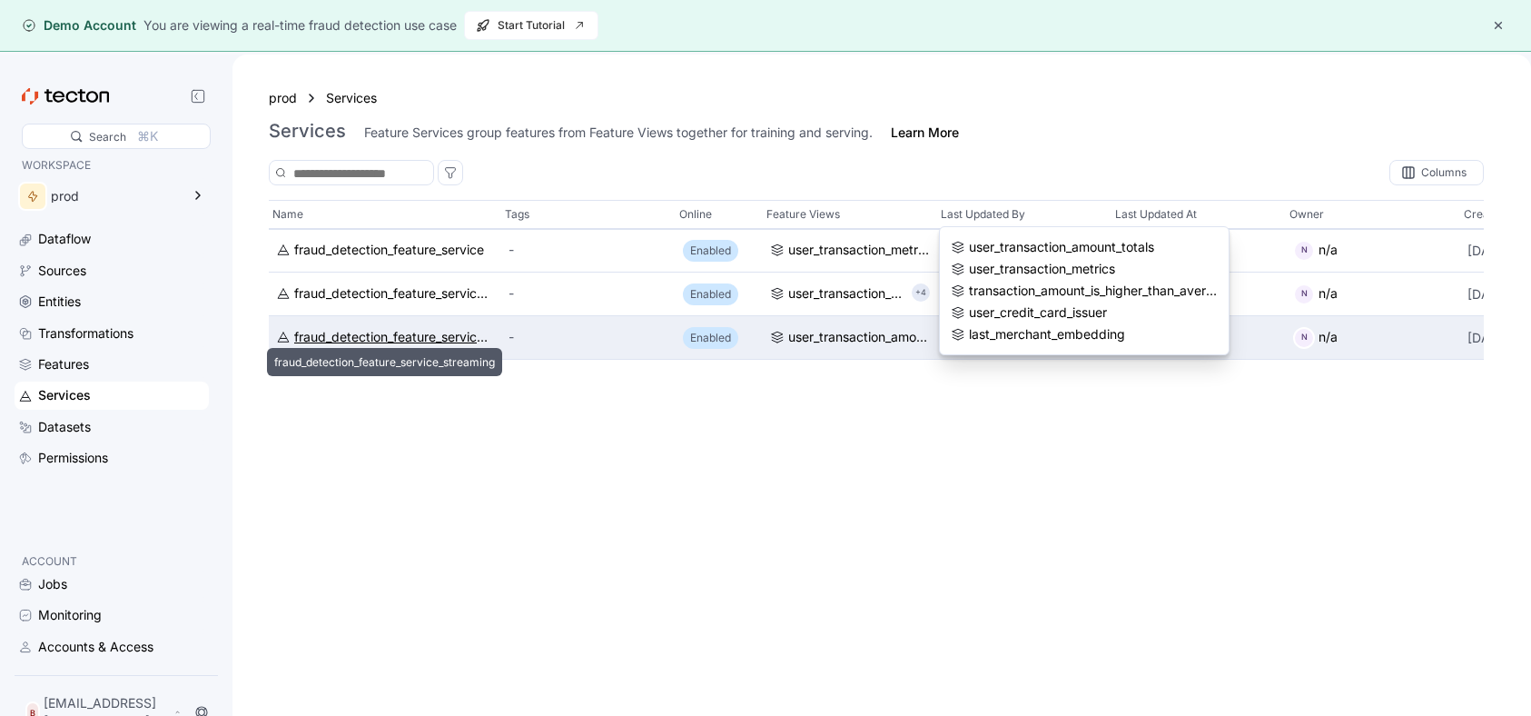
click at [460, 335] on div "fraud_detection_feature_service_streaming" at bounding box center [394, 338] width 200 height 20
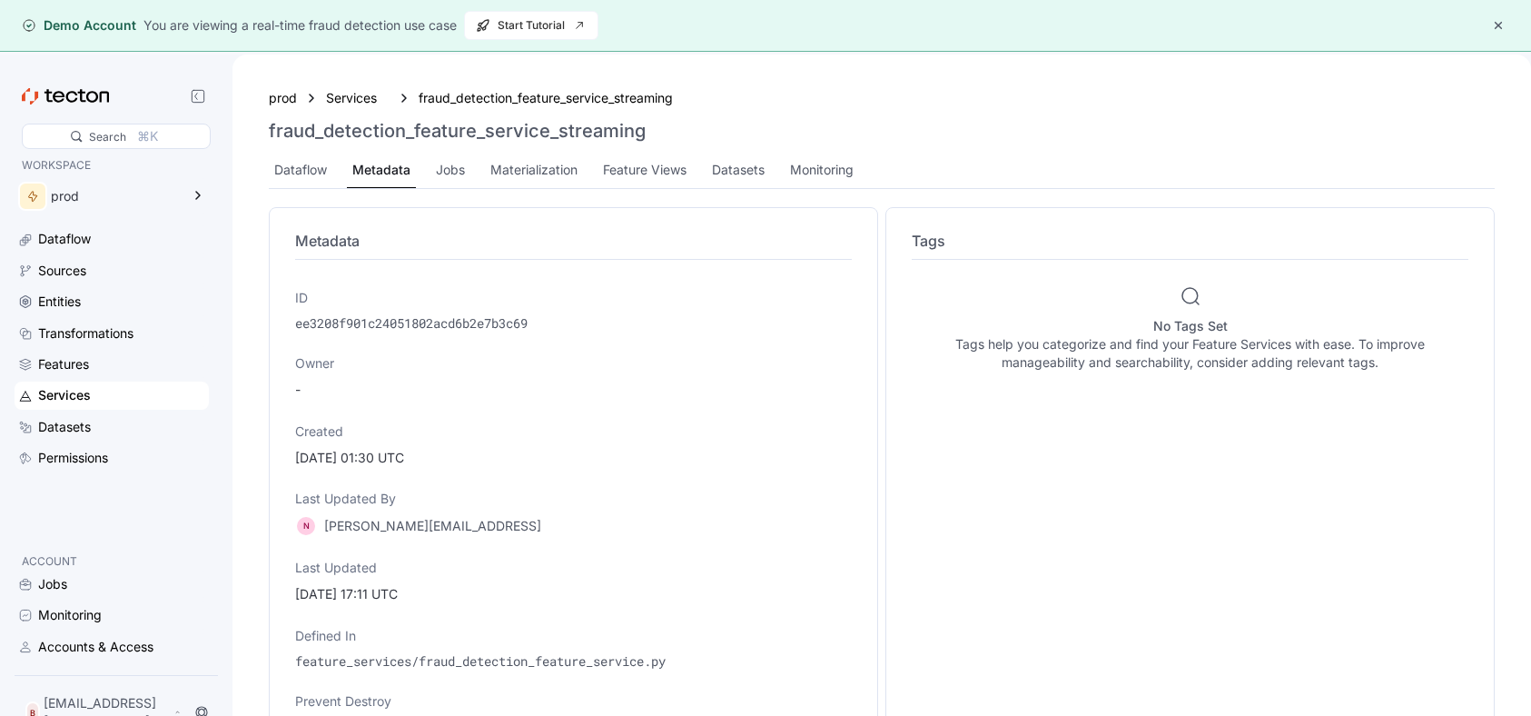
click at [490, 141] on h3 "fraud_detection_feature_service_streaming" at bounding box center [457, 131] width 377 height 22
copy h3 "fraud_detection_feature_service_streaming"
click at [563, 122] on h3 "fraud_detection_feature_service_streaming" at bounding box center [457, 131] width 377 height 22
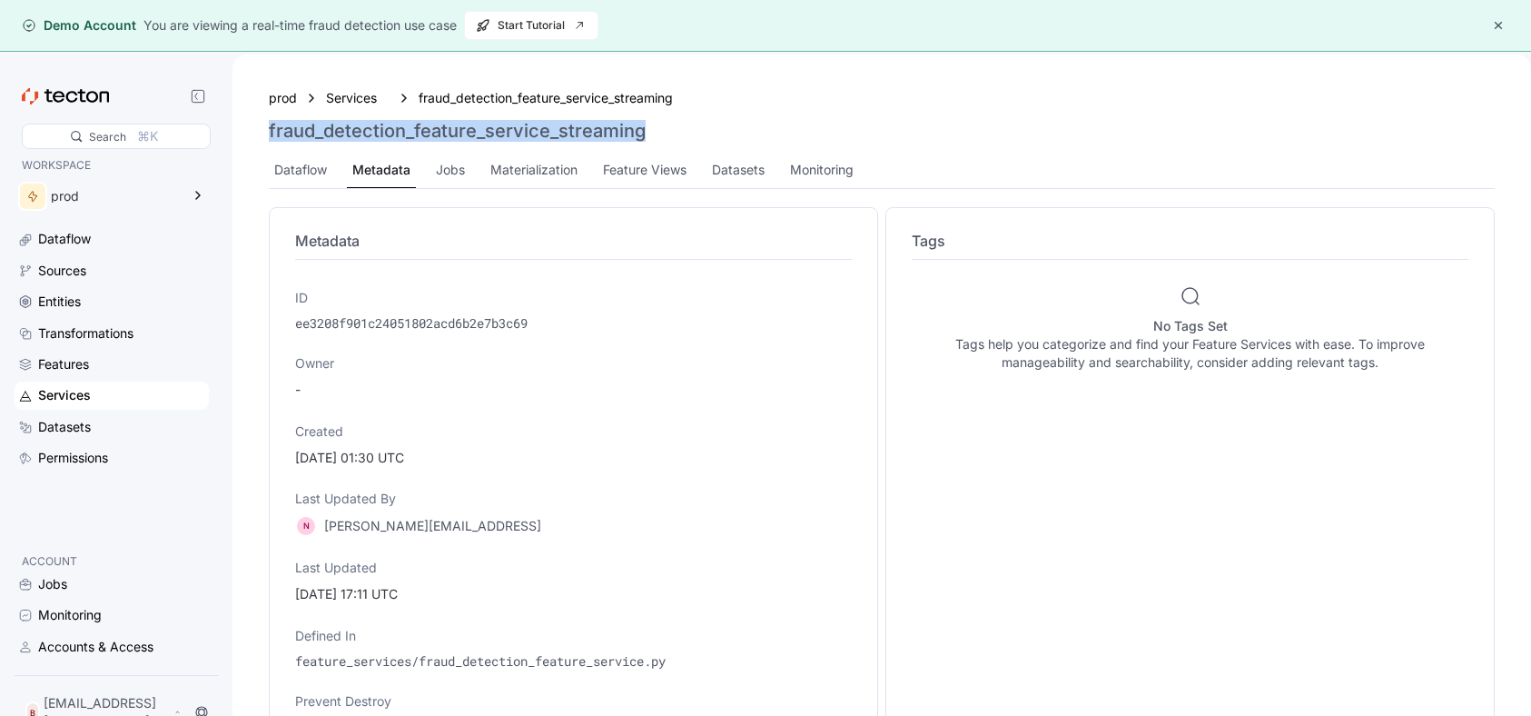
copy h3 "fraud_detection_feature_service_streaming"
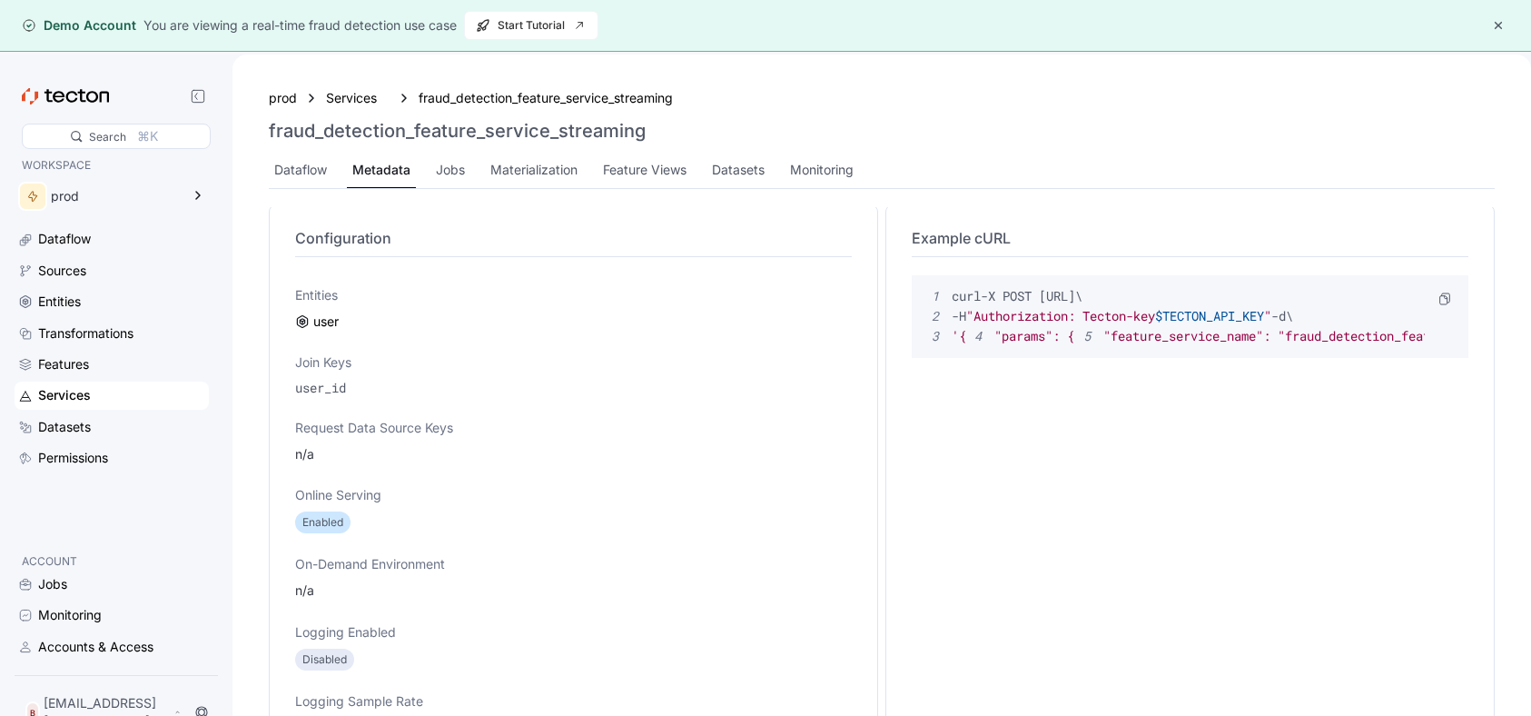
scroll to position [580, 0]
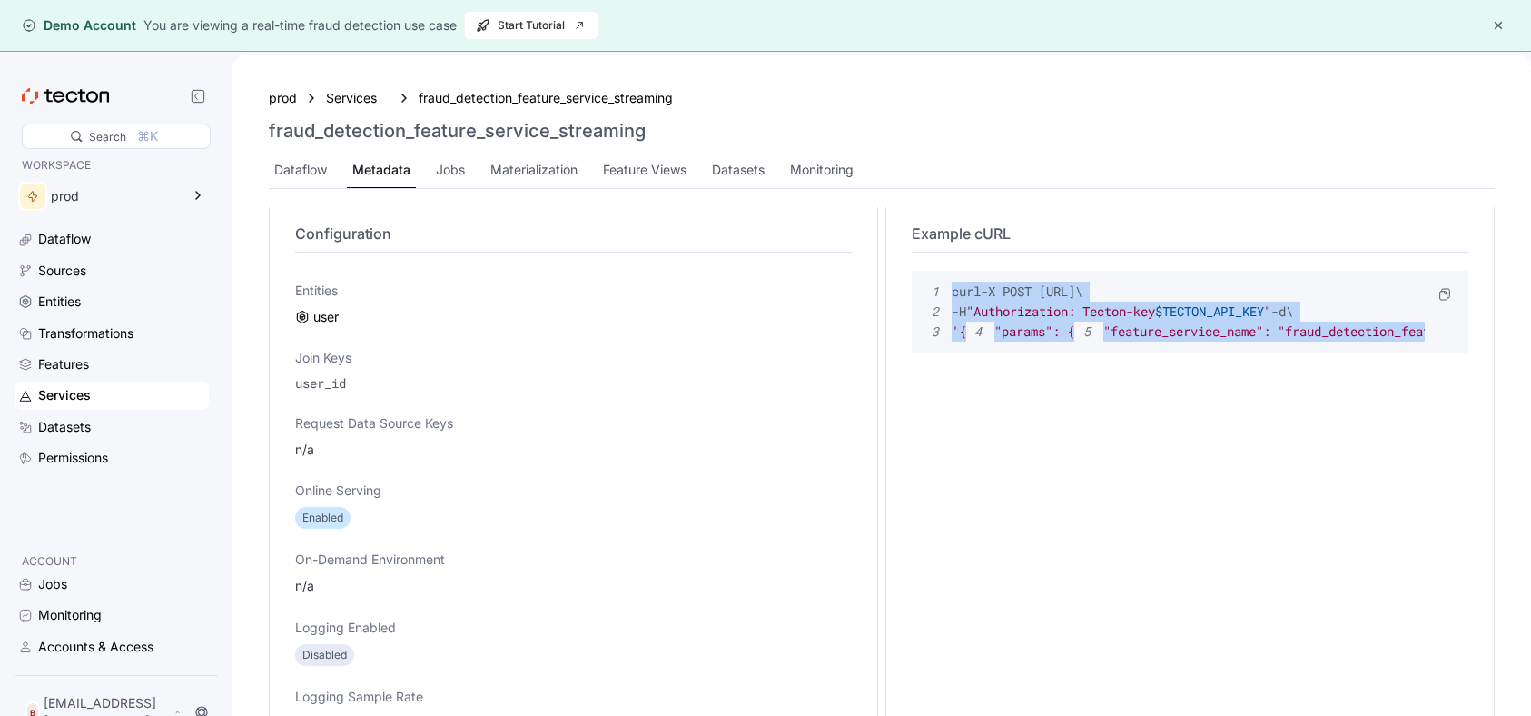
drag, startPoint x: 976, startPoint y: 514, endPoint x: 941, endPoint y: 290, distance: 227.1
click at [941, 290] on div "1 curl -X POST [URL] \ 2 -H "Authorization: Tecton-key $TECTON_API_KEY " -d \ 3…" at bounding box center [1190, 312] width 557 height 83
copy code "curl -X POST [URL] \ 2 -H "Authorization: Tecton-key $TECTON_API_KEY " -d \ 3 '…"
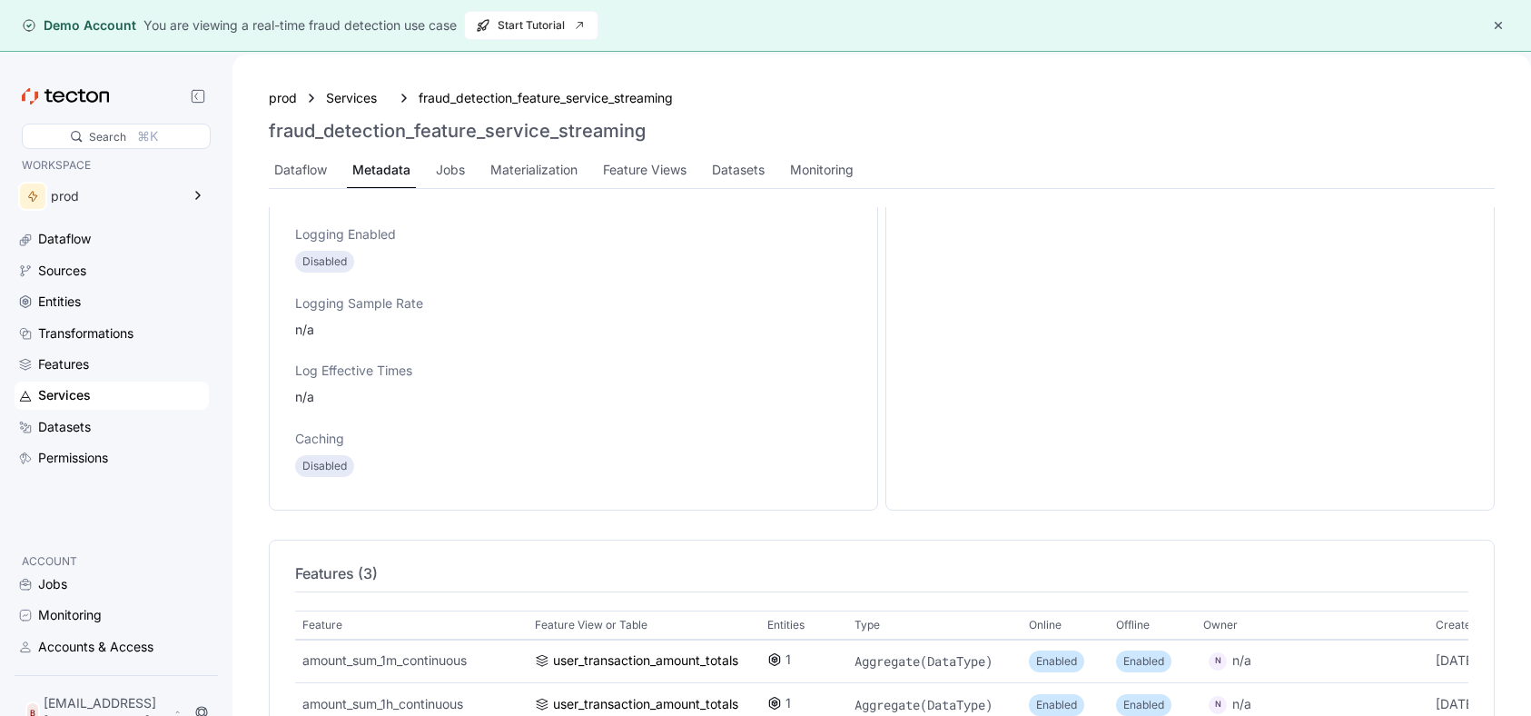
scroll to position [1028, 0]
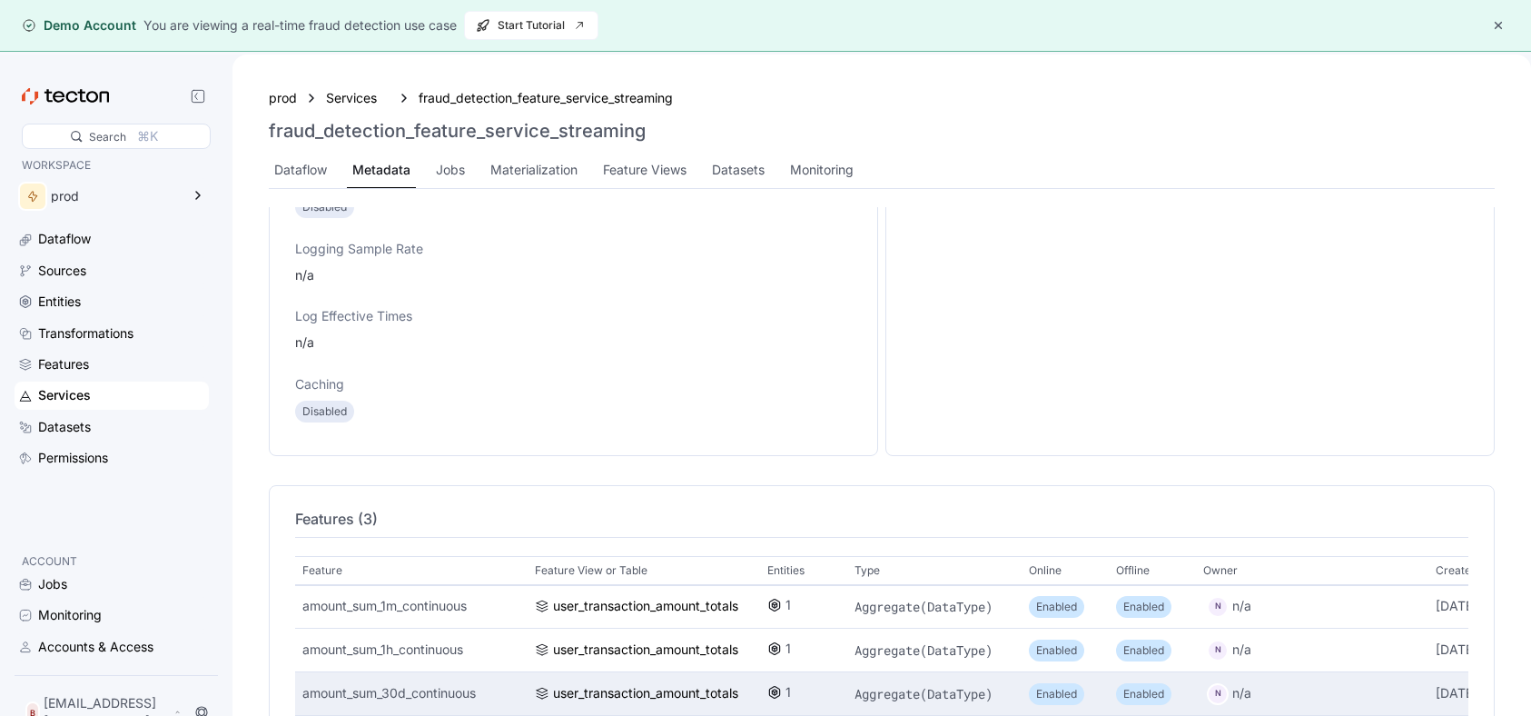
drag, startPoint x: 299, startPoint y: 608, endPoint x: 737, endPoint y: 679, distance: 443.6
click at [737, 679] on div "Feature Feature View or Table Entities Type Online Offline Owner Created amount…" at bounding box center [881, 643] width 1173 height 174
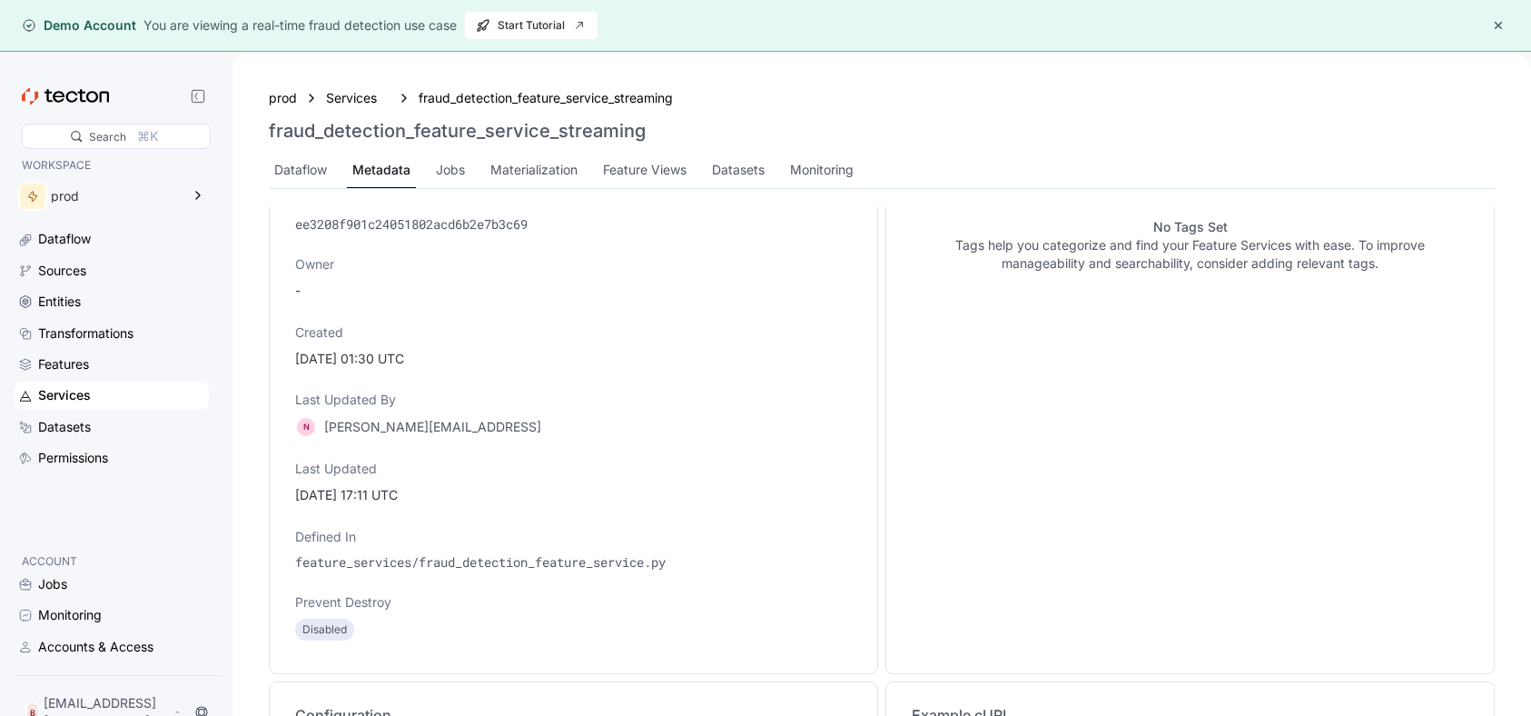
scroll to position [0, 0]
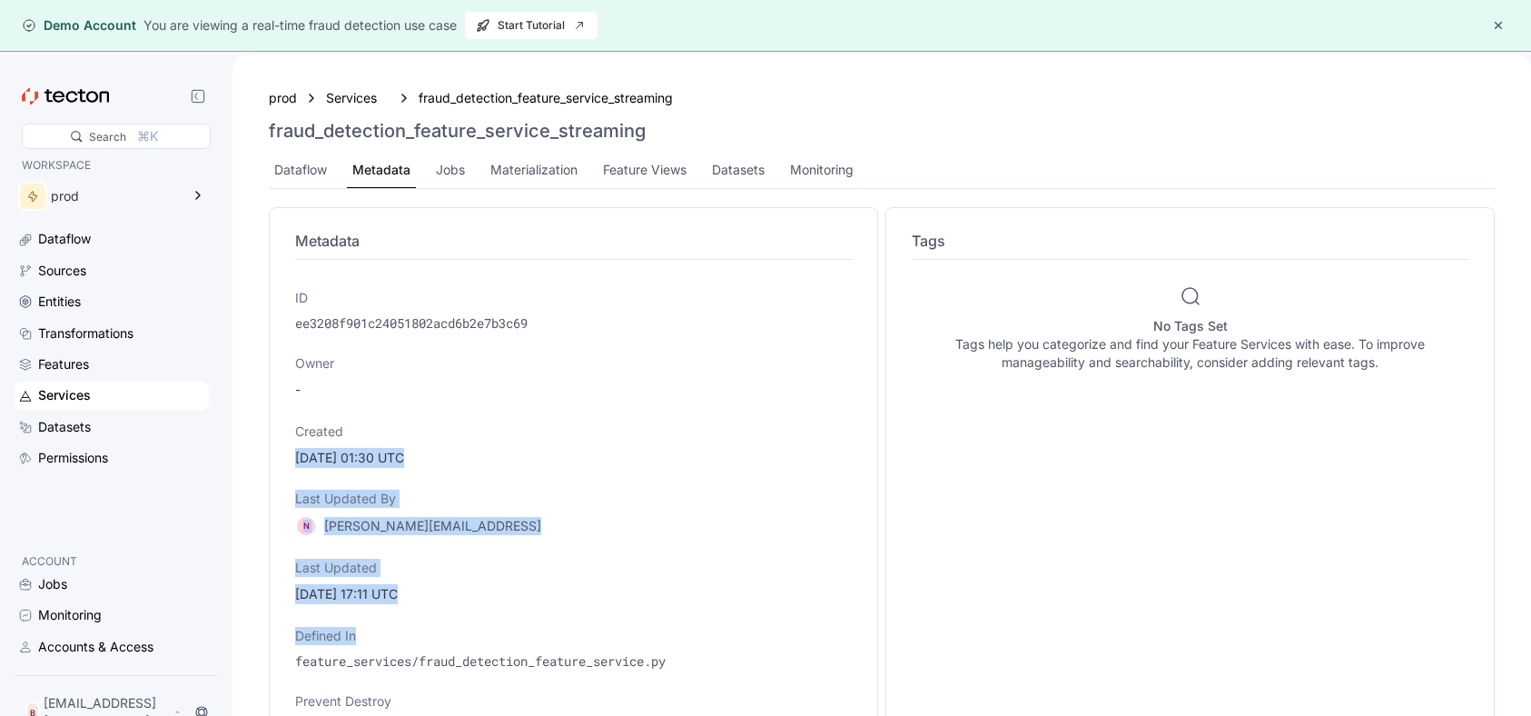
drag, startPoint x: 743, startPoint y: 649, endPoint x: 595, endPoint y: 84, distance: 584.0
click at [595, 84] on div "prod Services fraud_detection_feature_service_streaming fraud_detection_feature…" at bounding box center [882, 412] width 1299 height 716
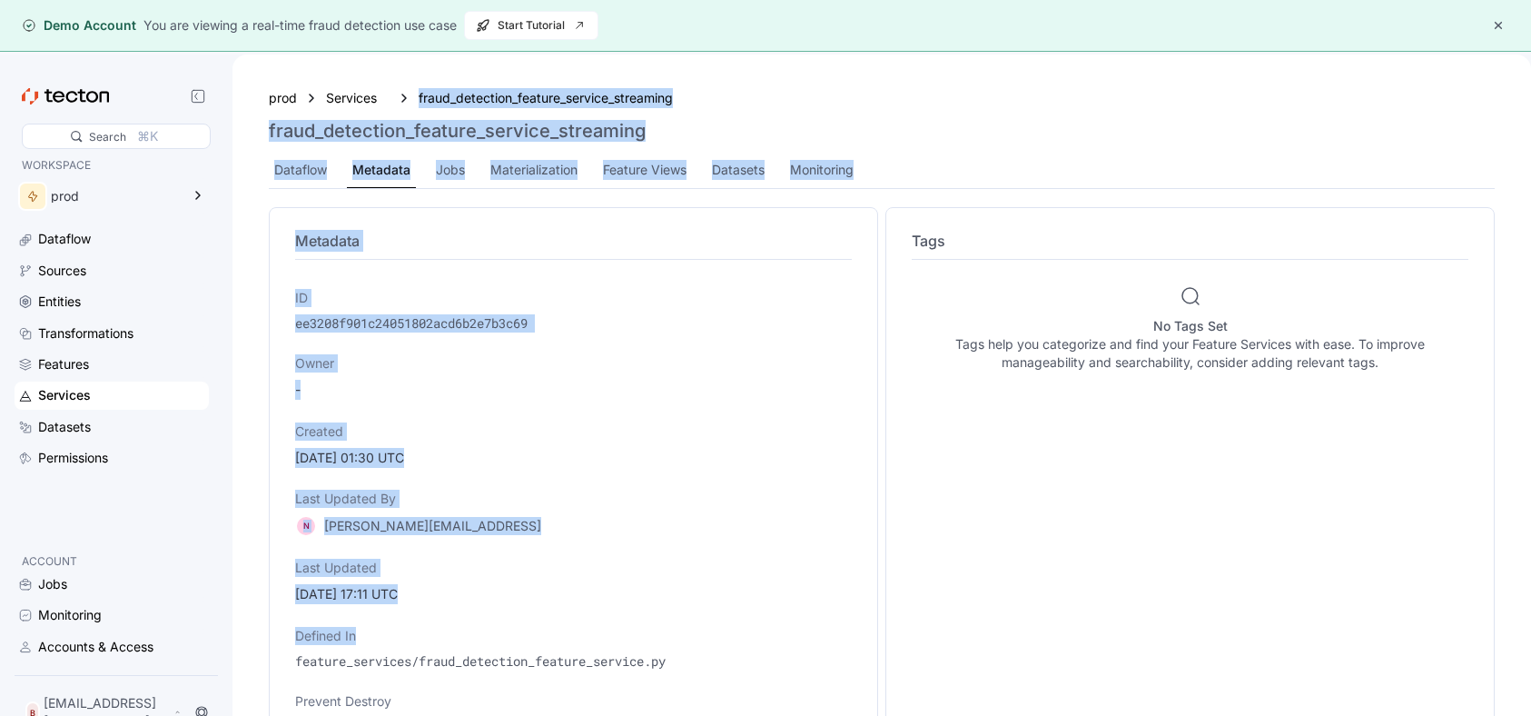
click at [599, 134] on h3 "fraud_detection_feature_service_streaming" at bounding box center [457, 131] width 377 height 22
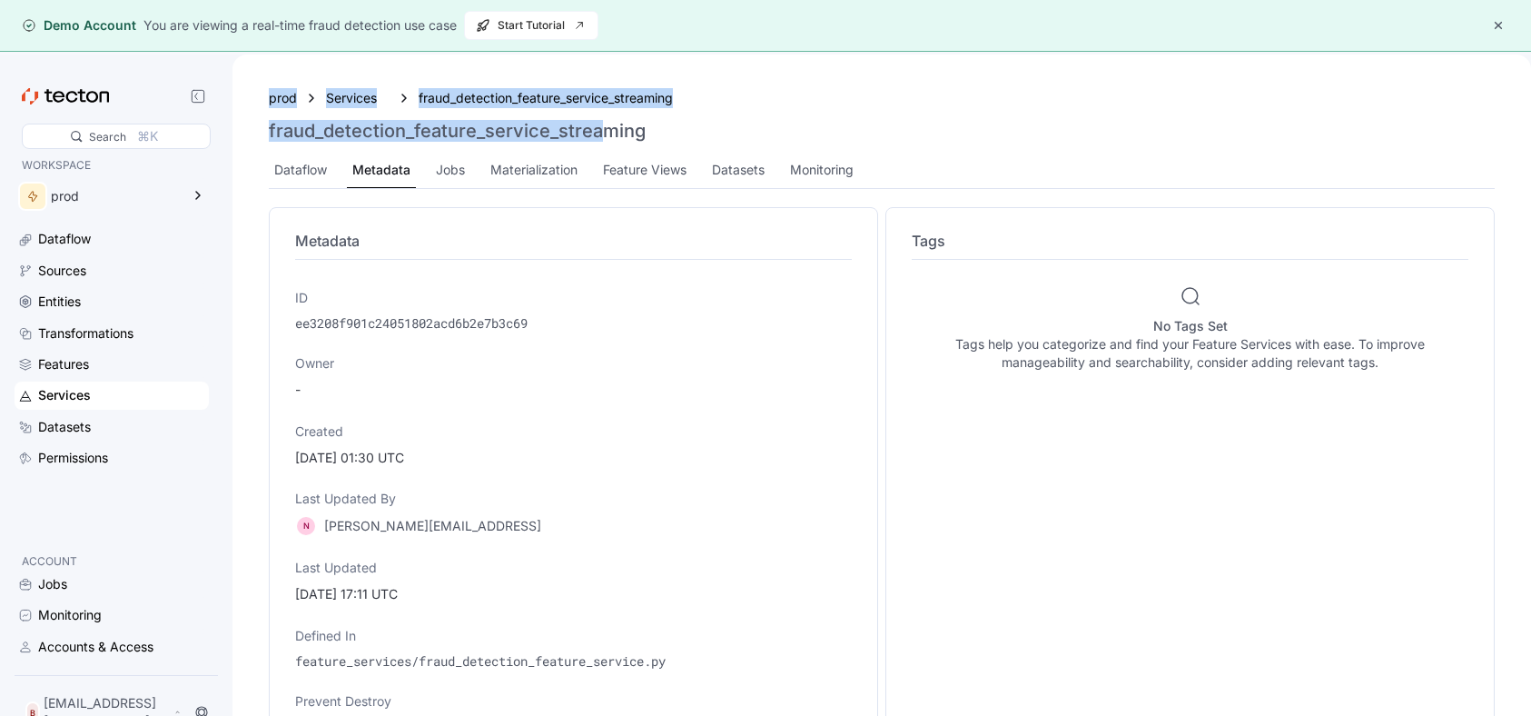
drag, startPoint x: 599, startPoint y: 131, endPoint x: 692, endPoint y: 559, distance: 438.8
click at [693, 715] on html "Demo Account You are viewing a real-time fraud detection use case Start Tutoria…" at bounding box center [765, 358] width 1531 height 716
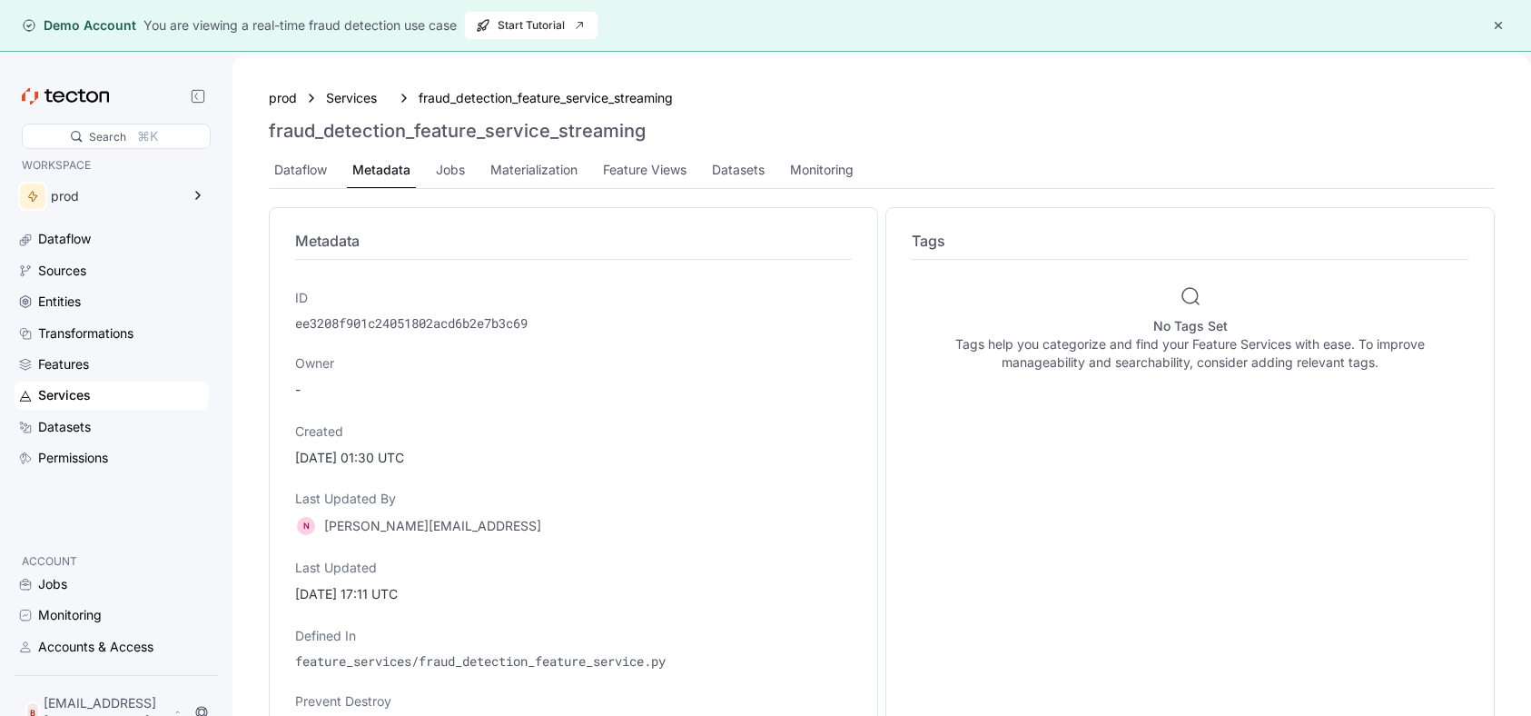
click at [692, 524] on div "N [PERSON_NAME][EMAIL_ADDRESS]" at bounding box center [573, 526] width 557 height 22
